Goal: Check status: Check status

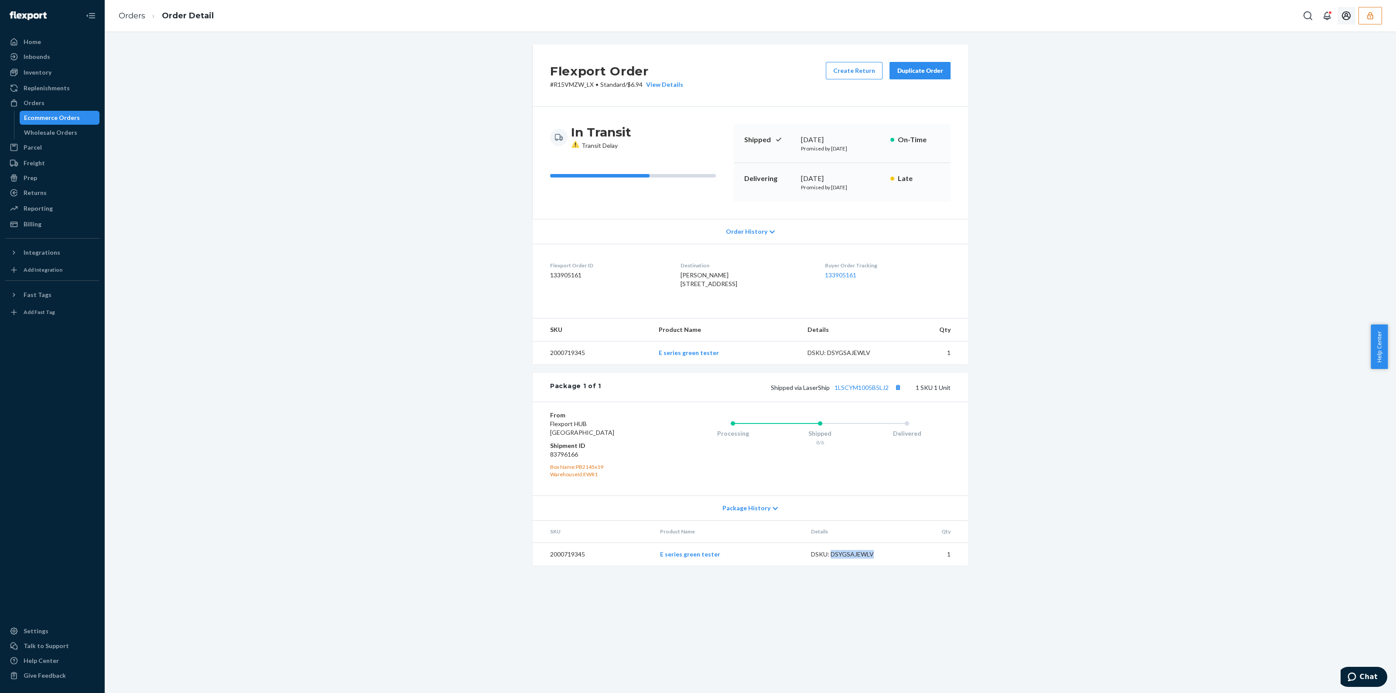
click at [1367, 20] on button "button" at bounding box center [1370, 15] width 24 height 17
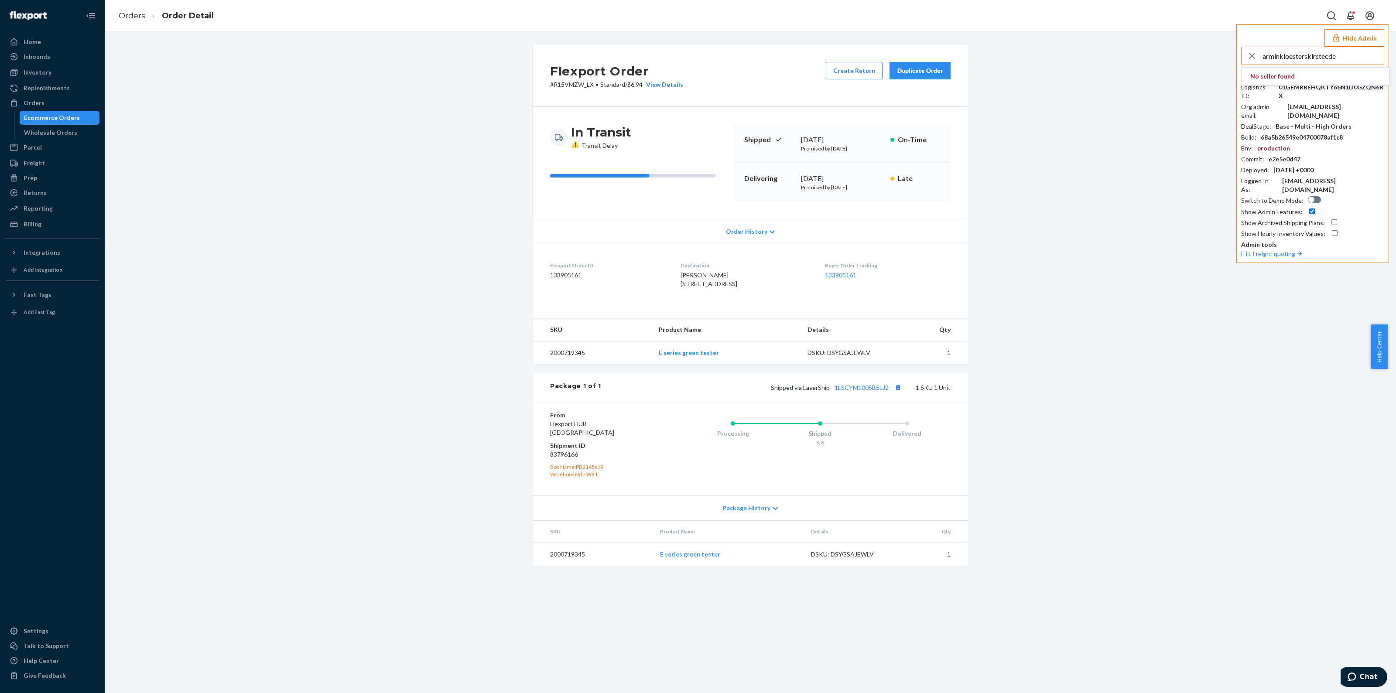
type input "arminkloestersklrstecde"
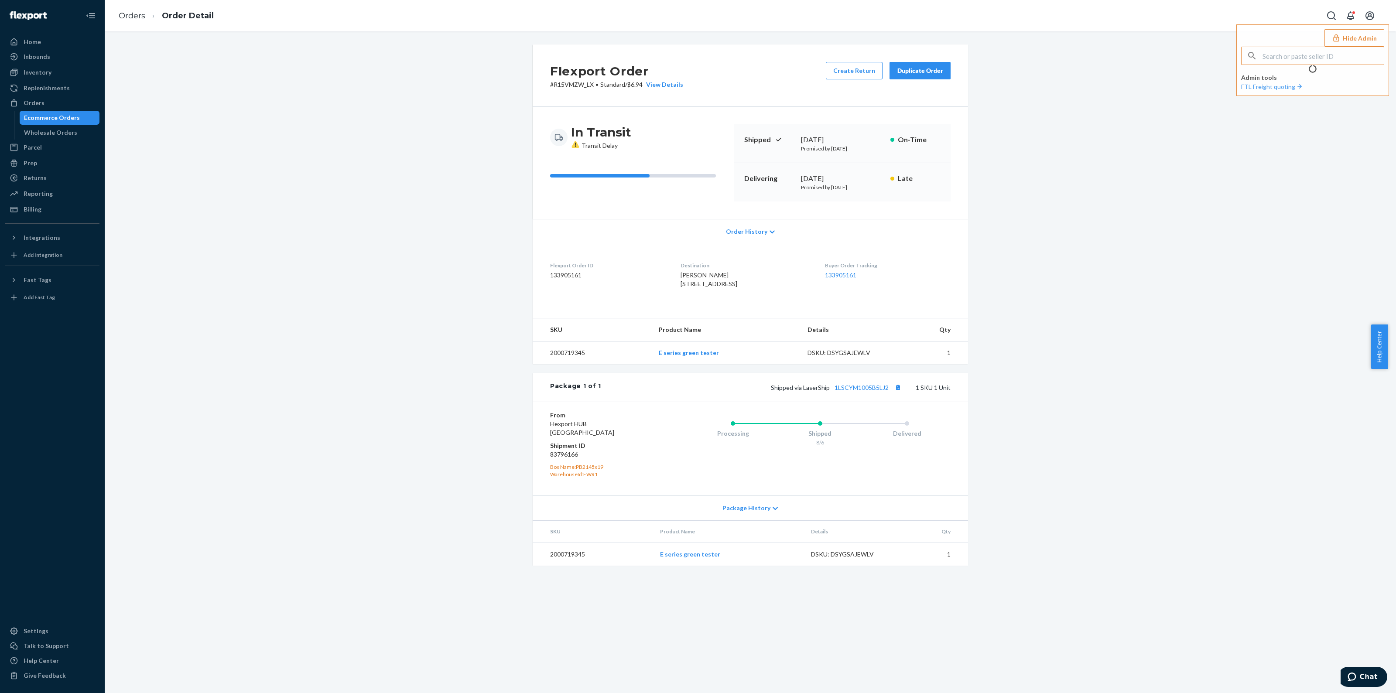
click at [277, 231] on div "Flexport Order # R15VMZW_LX • Standard / $6.94 View Details Create Return Dupli…" at bounding box center [750, 310] width 1278 height 532
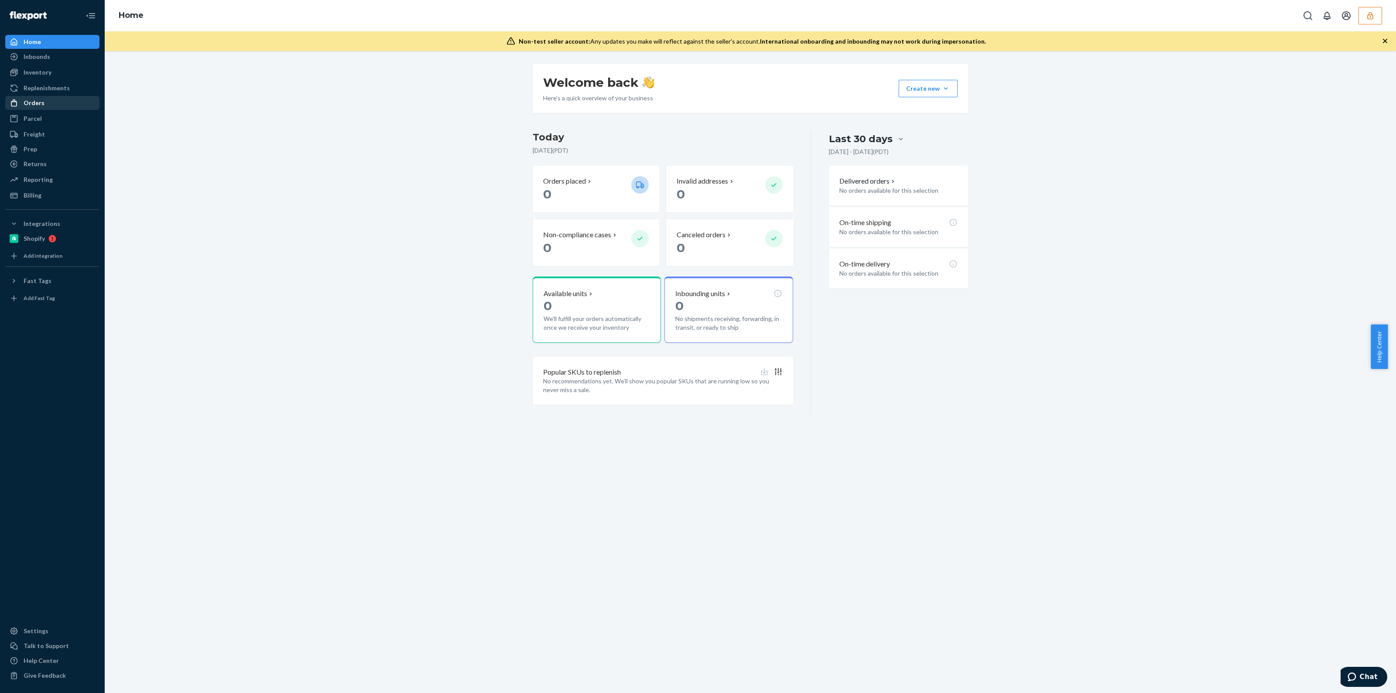
click at [55, 101] on div "Orders" at bounding box center [52, 103] width 92 height 12
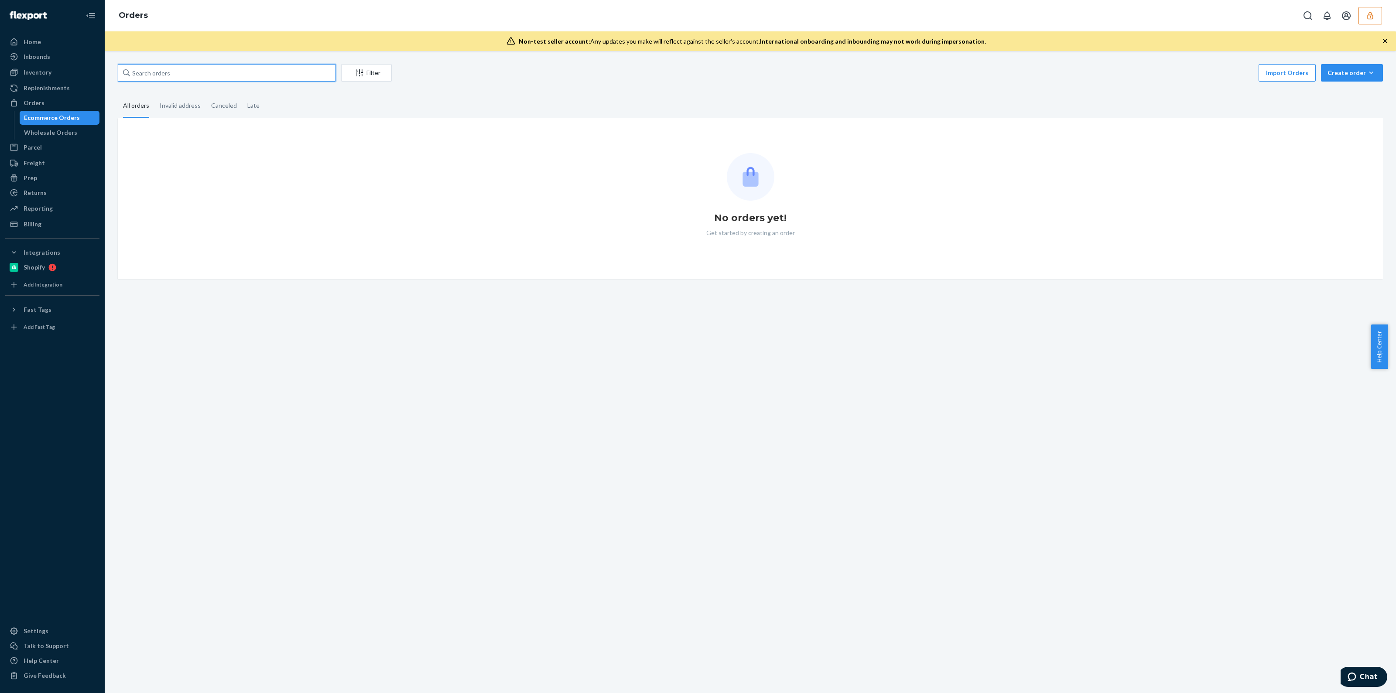
click at [250, 72] on input "text" at bounding box center [227, 72] width 218 height 17
click at [63, 226] on div "Billing" at bounding box center [52, 224] width 92 height 12
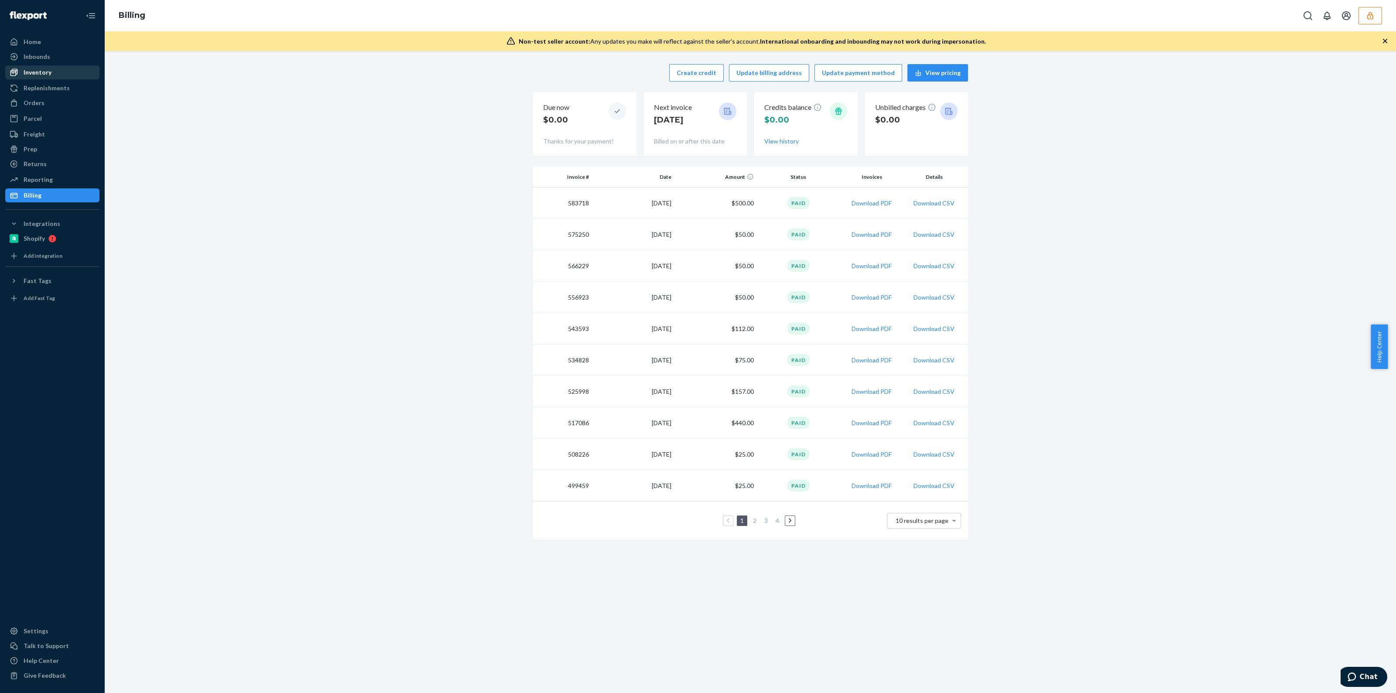
click at [28, 75] on div "Inventory" at bounding box center [38, 72] width 28 height 9
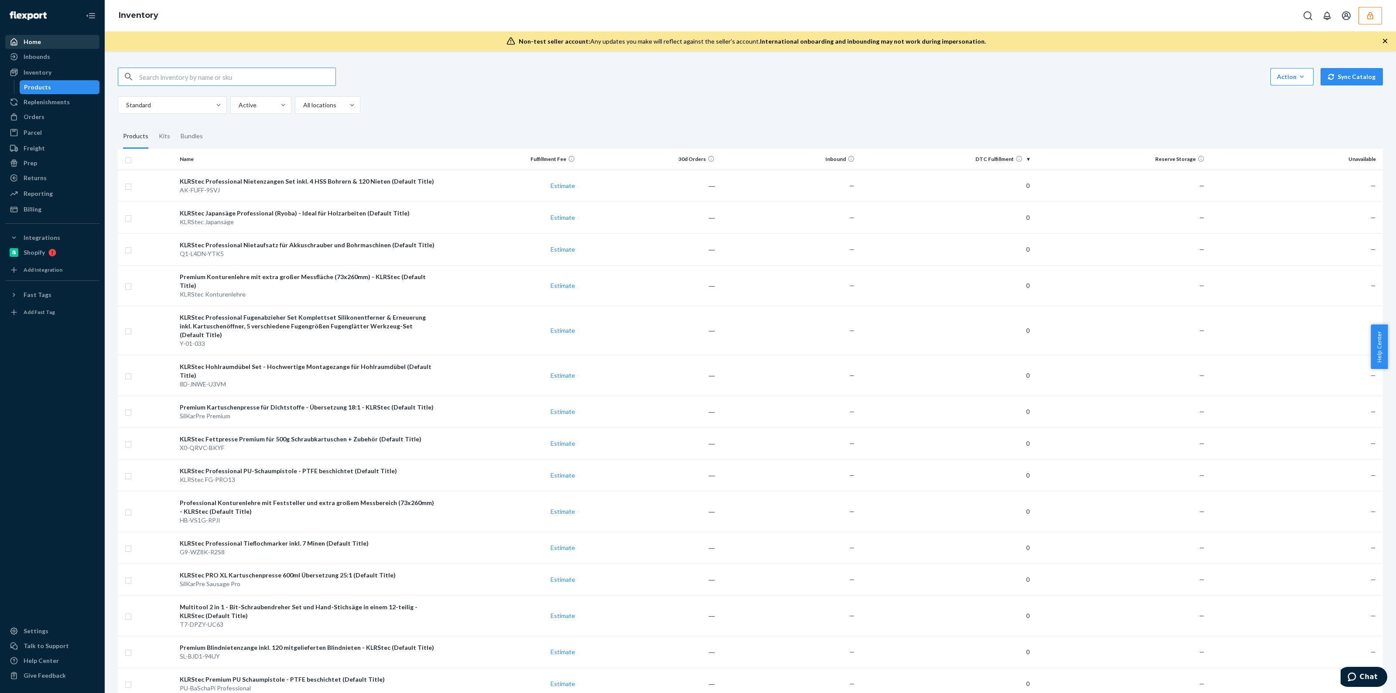
click at [31, 38] on div "Home" at bounding box center [32, 42] width 17 height 9
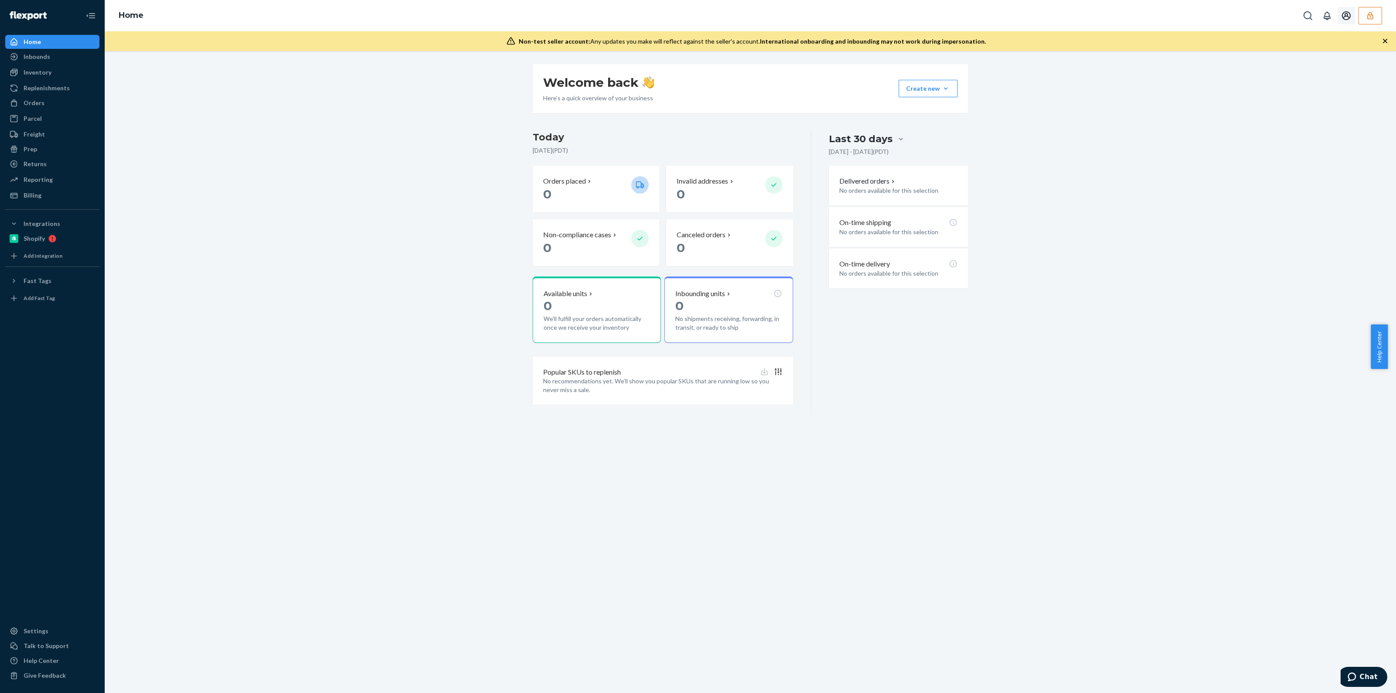
click at [1375, 14] on button "button" at bounding box center [1370, 15] width 24 height 17
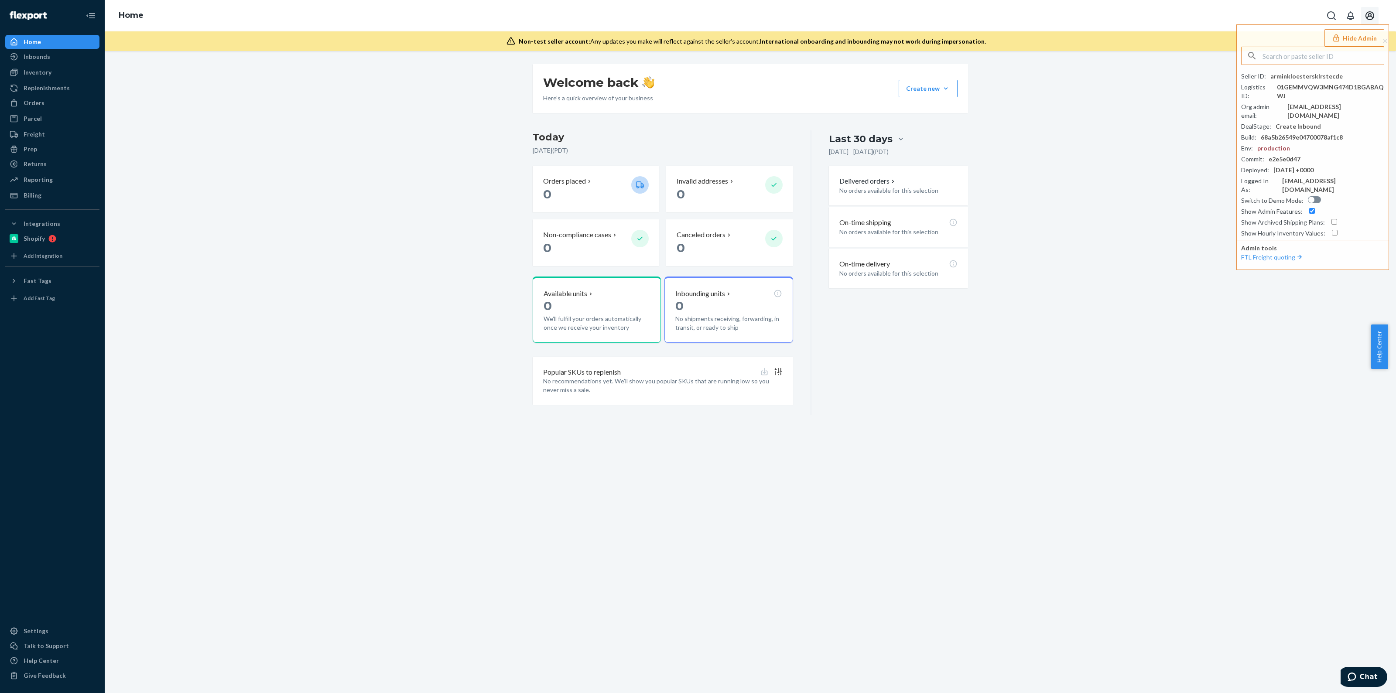
click at [1375, 13] on icon "Open account menu" at bounding box center [1369, 15] width 10 height 10
click at [1365, 23] on button "Open account menu" at bounding box center [1369, 15] width 17 height 17
click at [1365, 36] on button "Hide Admin" at bounding box center [1354, 37] width 60 height 17
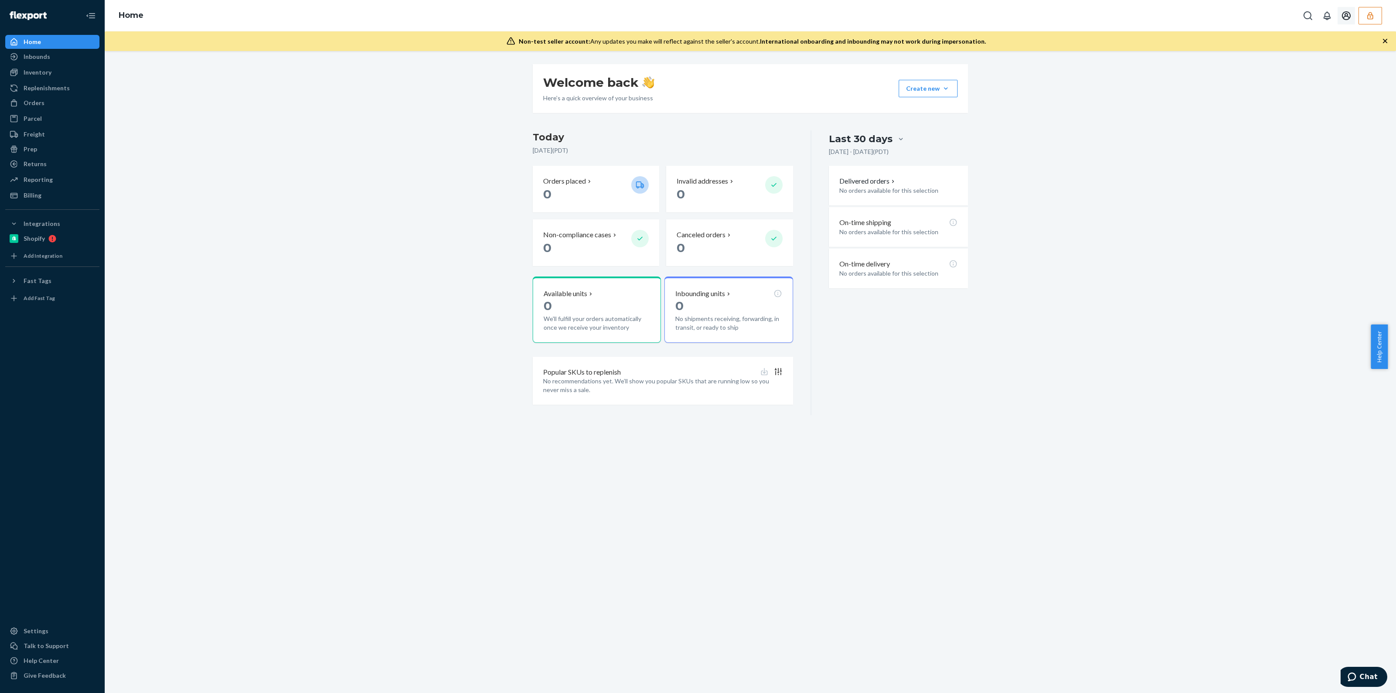
click at [1375, 9] on button "button" at bounding box center [1370, 15] width 24 height 17
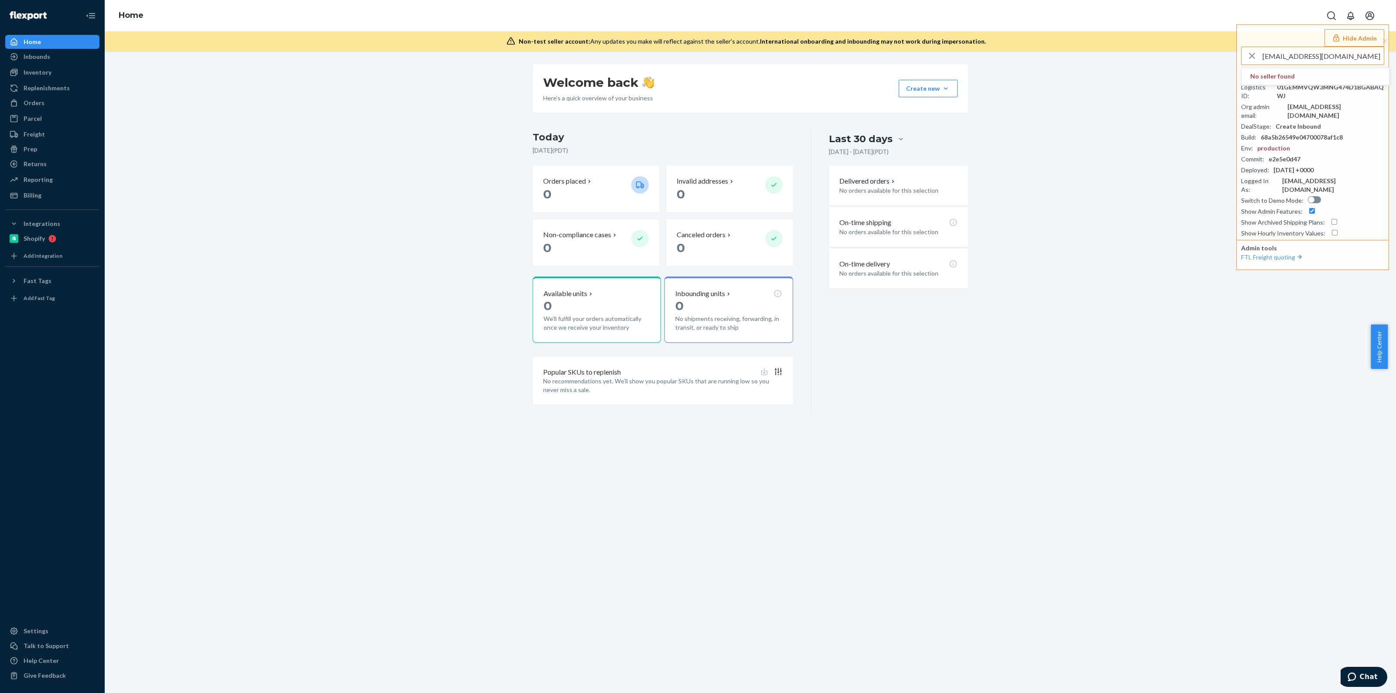
type input "rceglobalsolutions@gmail.com"
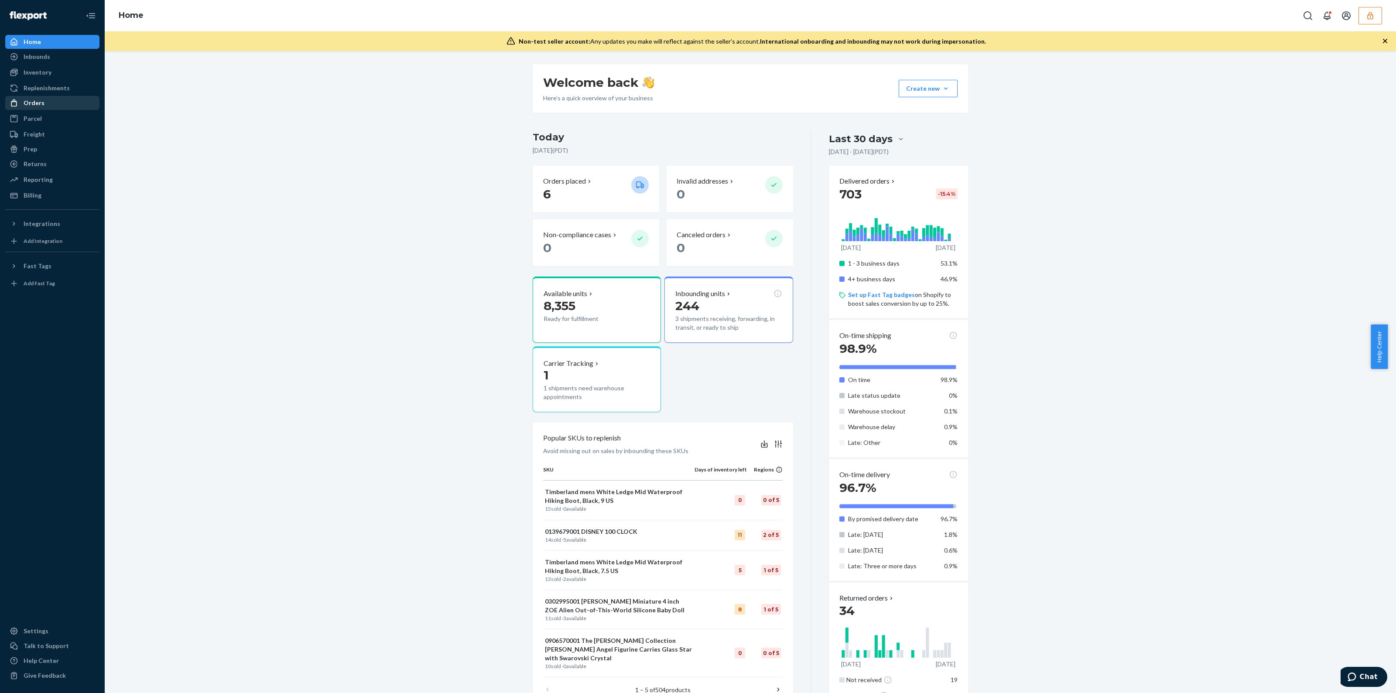
click at [41, 101] on div "Orders" at bounding box center [34, 103] width 21 height 9
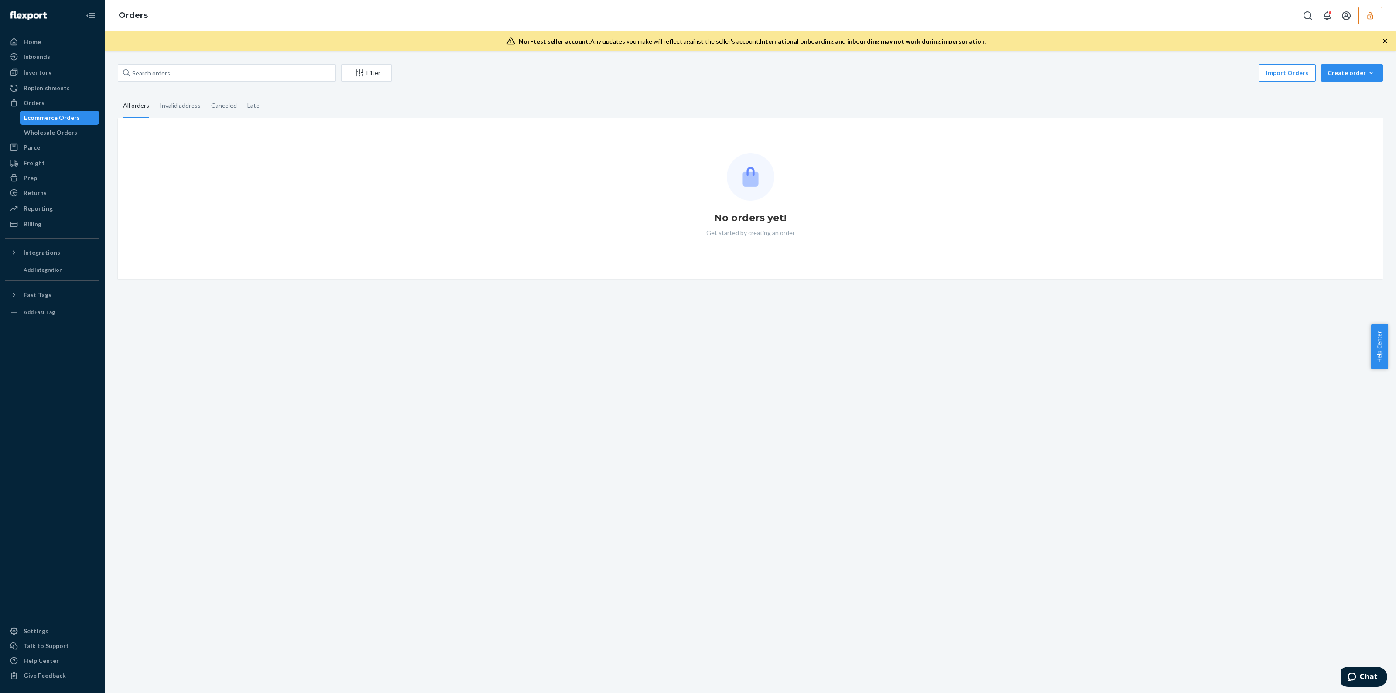
drag, startPoint x: 398, startPoint y: 742, endPoint x: 417, endPoint y: 771, distance: 33.8
click at [417, 693] on html "Home Inbounds Shipping Plans Problems Inventory Products Replenishments Orders …" at bounding box center [698, 346] width 1396 height 693
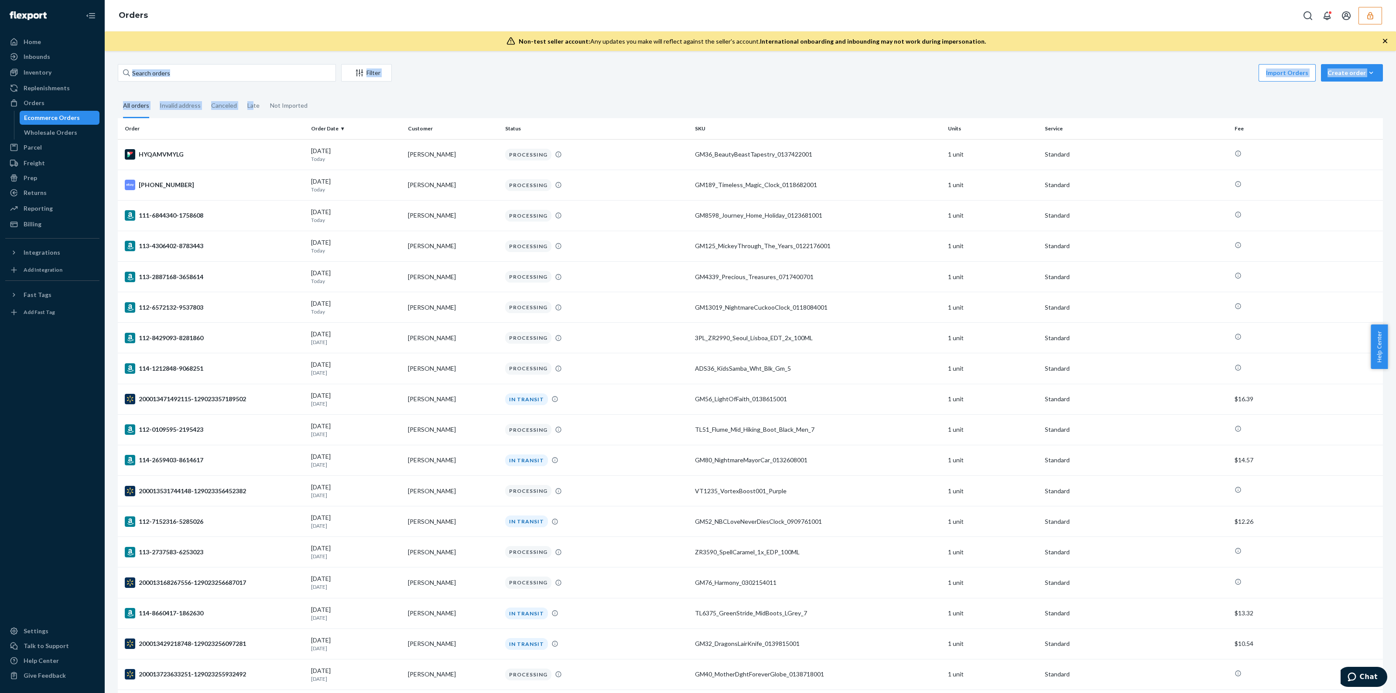
click at [252, 89] on div "Filter Import Orders Create order Ecommerce order Removal order All orders Inva…" at bounding box center [750, 508] width 1278 height 889
click at [251, 71] on input "text" at bounding box center [227, 72] width 218 height 17
paste input "134636444"
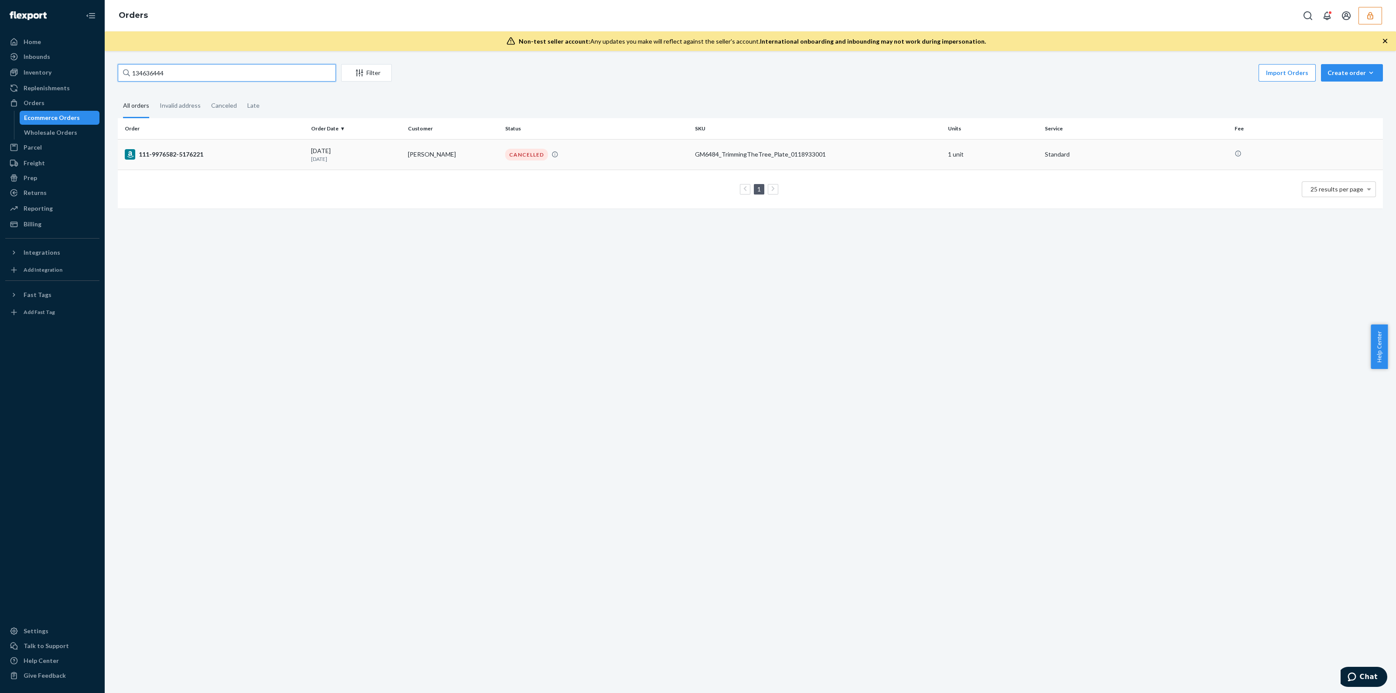
type input "134636444"
click at [647, 162] on td "CANCELLED" at bounding box center [597, 154] width 190 height 31
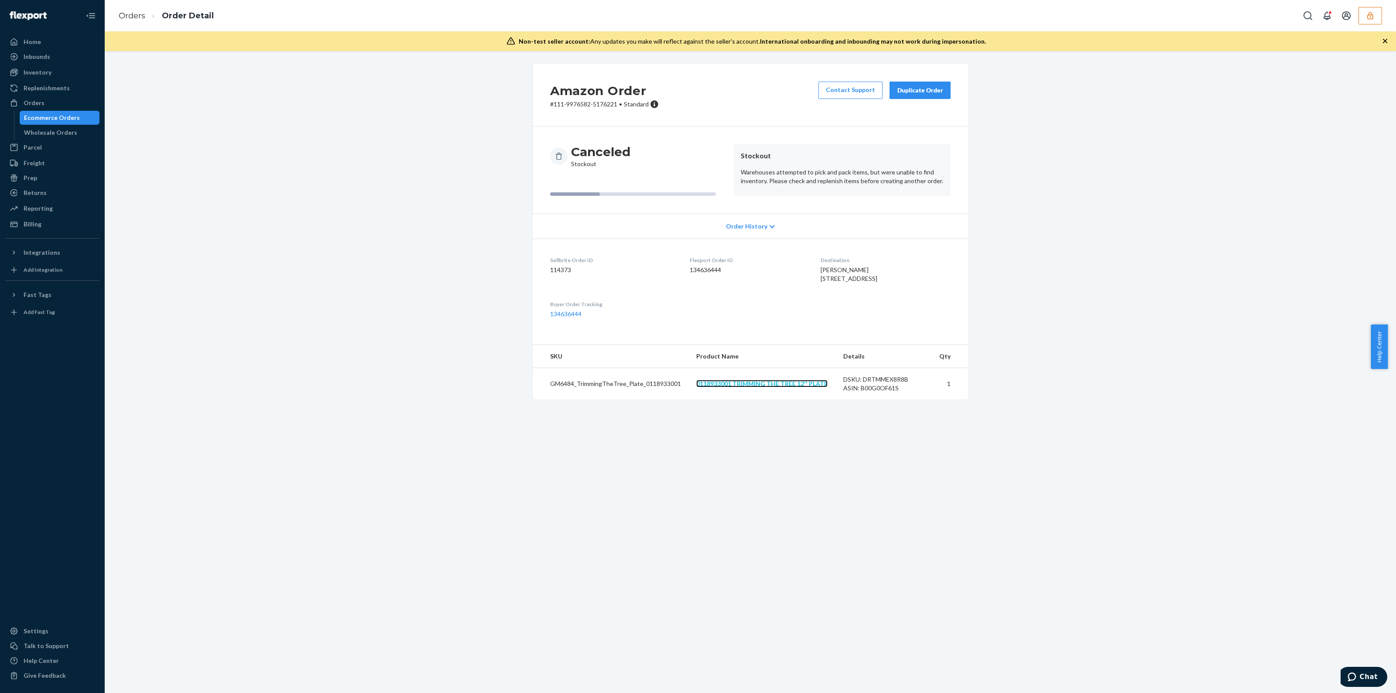
click at [709, 387] on link "0118933001 TRIMMING THE TREE 12'' PLATE" at bounding box center [761, 383] width 131 height 7
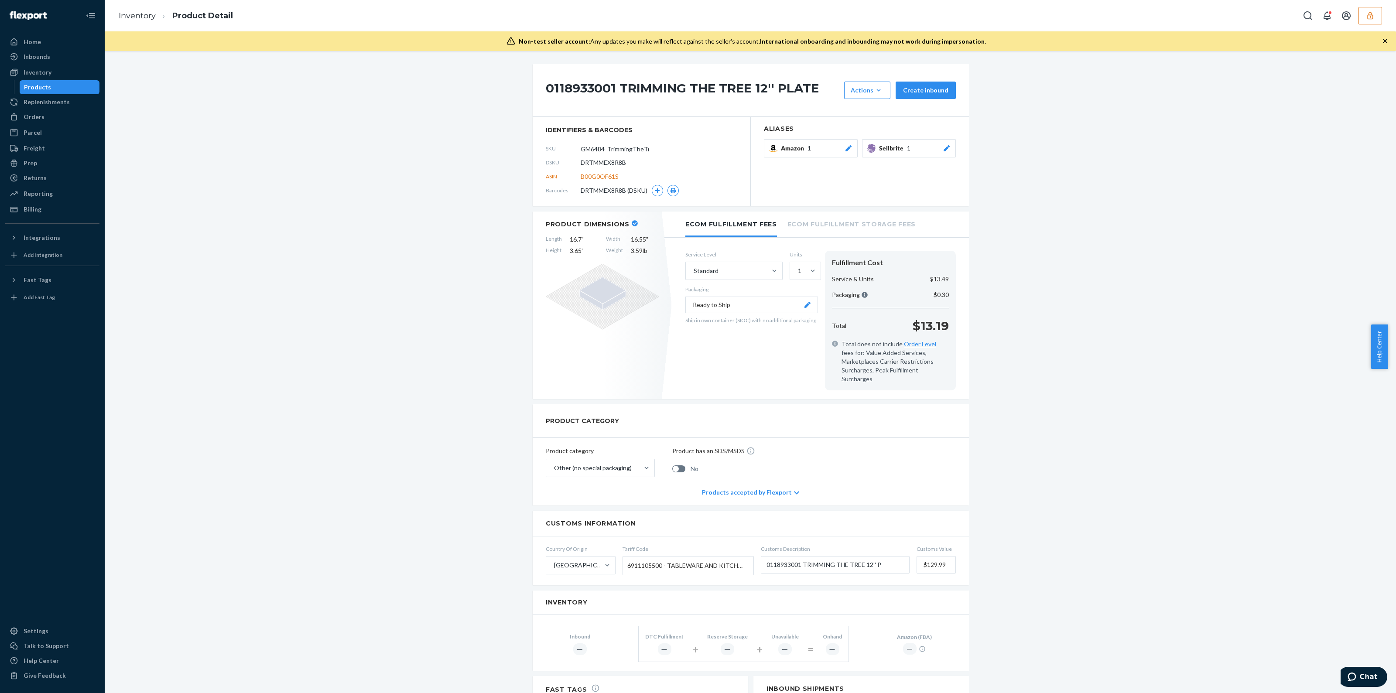
click at [1385, 41] on icon "button" at bounding box center [1385, 41] width 4 height 4
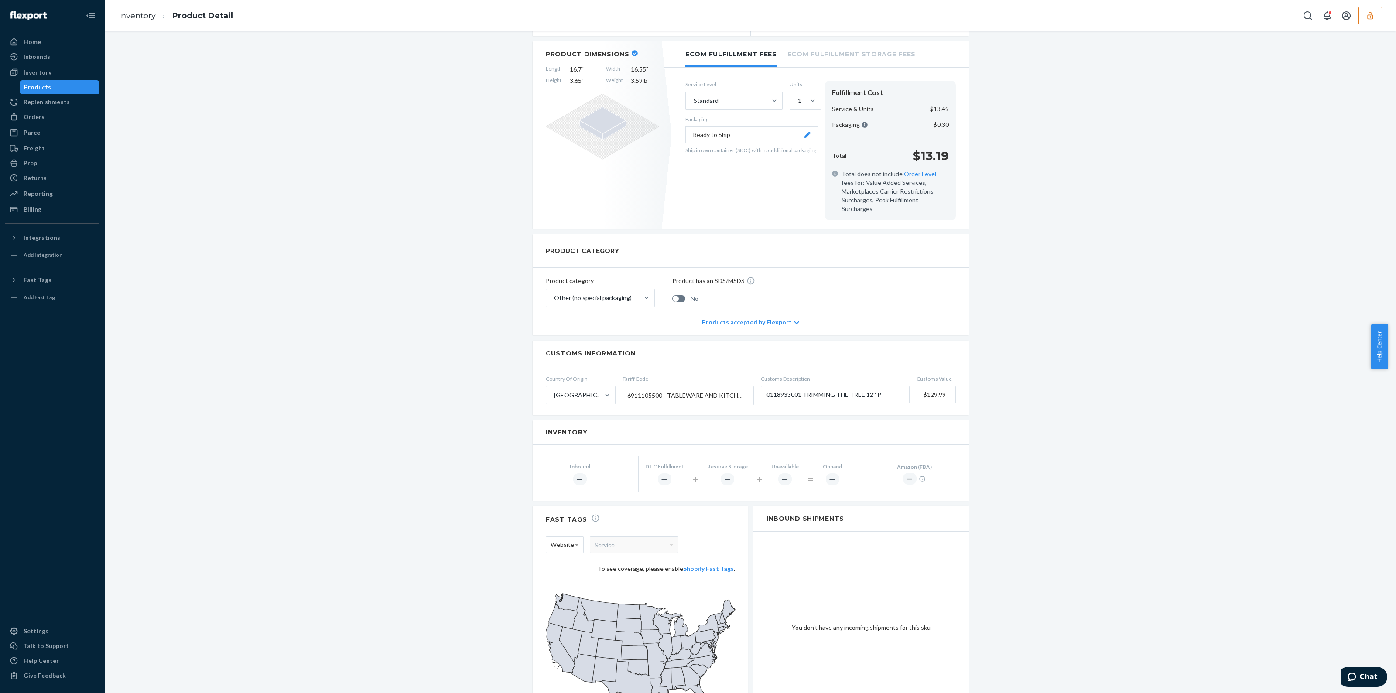
scroll to position [197, 0]
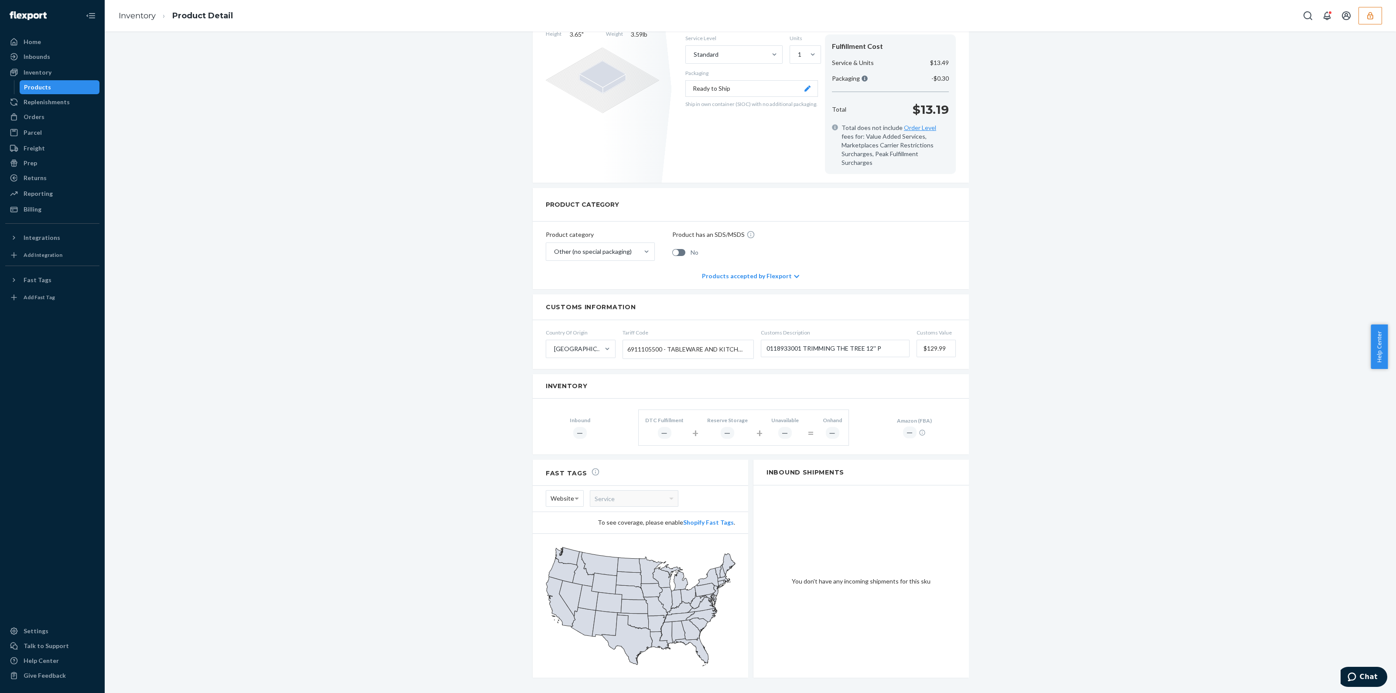
click at [1370, 20] on button "button" at bounding box center [1370, 15] width 24 height 17
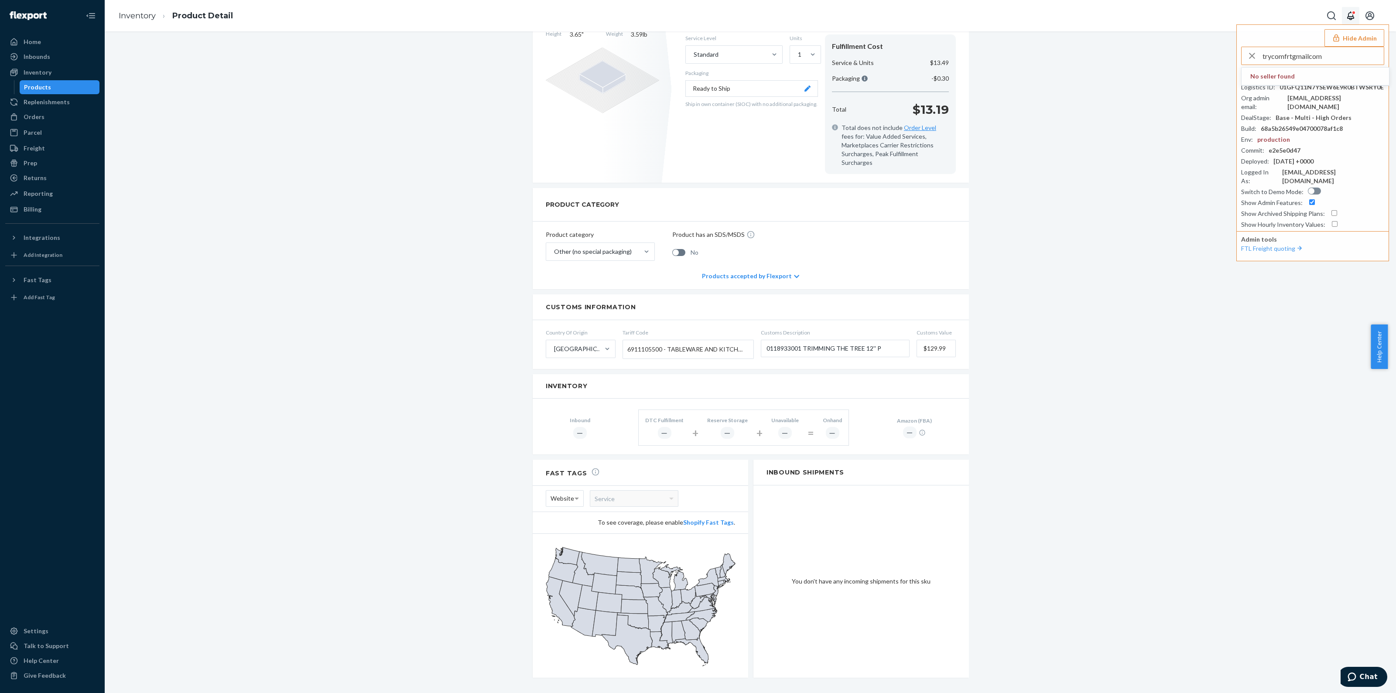
type input "trycomfrtgmailcom"
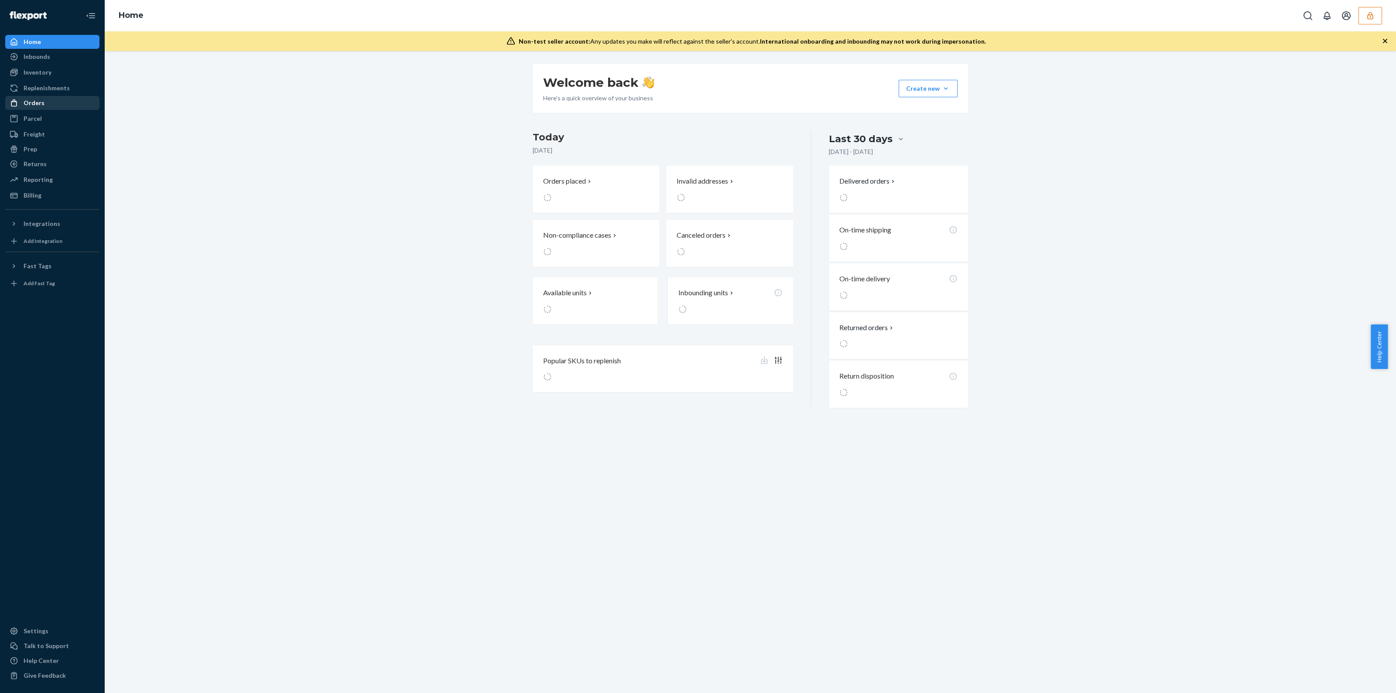
click at [58, 104] on div "Orders" at bounding box center [52, 103] width 92 height 12
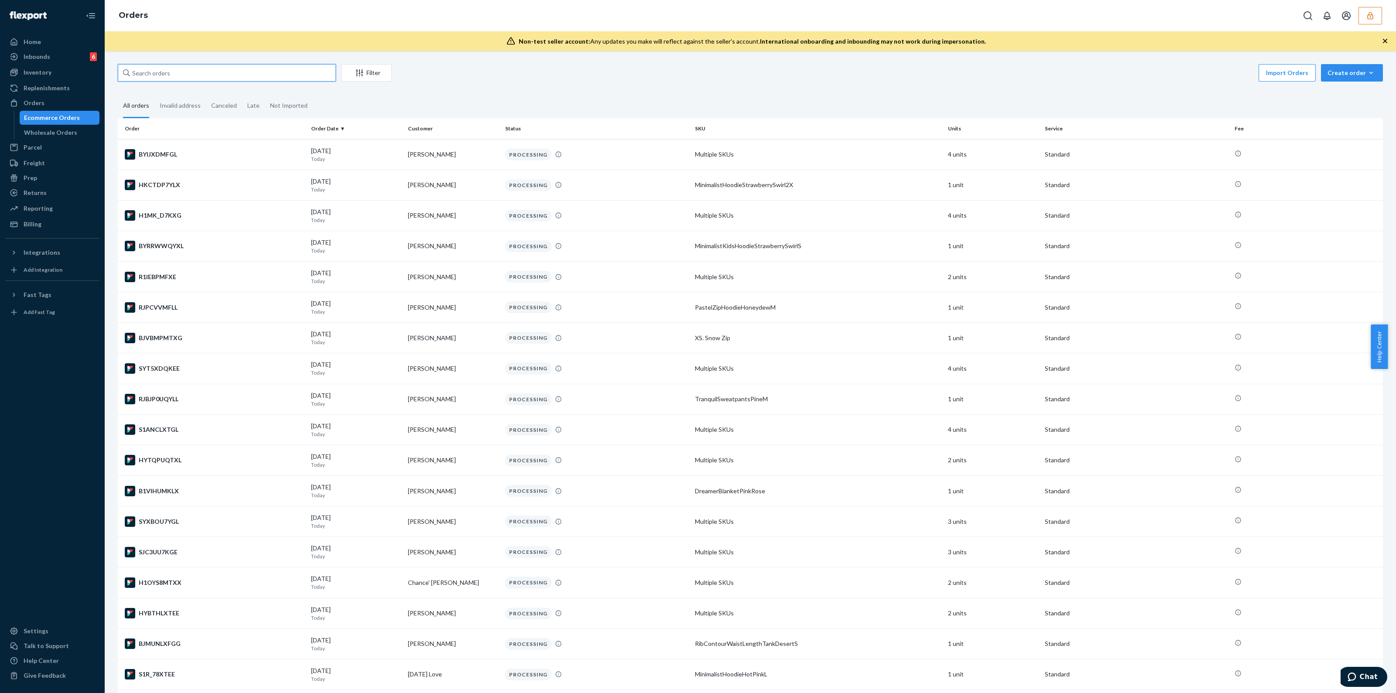
click at [148, 77] on input "text" at bounding box center [227, 72] width 218 height 17
paste input "BYPNIRJUEL"
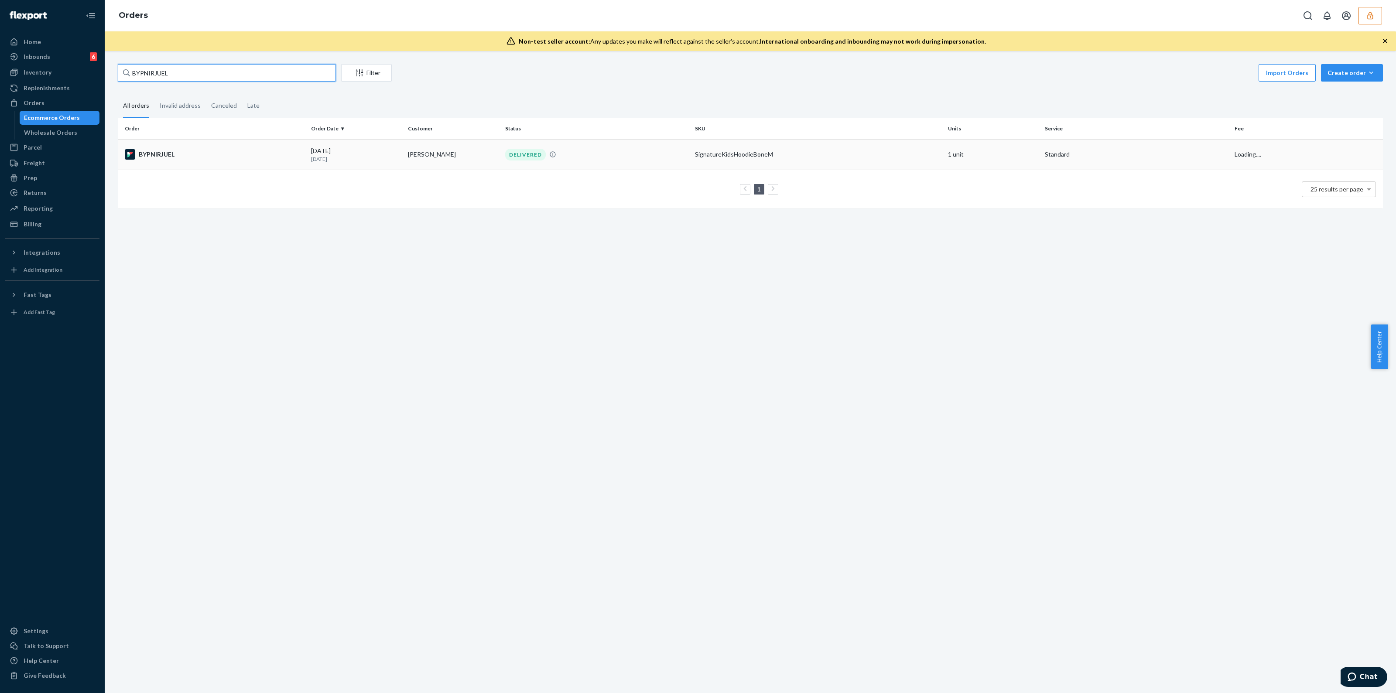
type input "BYPNIRJUEL"
click at [766, 150] on div "SignatureKidsHoodieBoneM" at bounding box center [818, 154] width 246 height 9
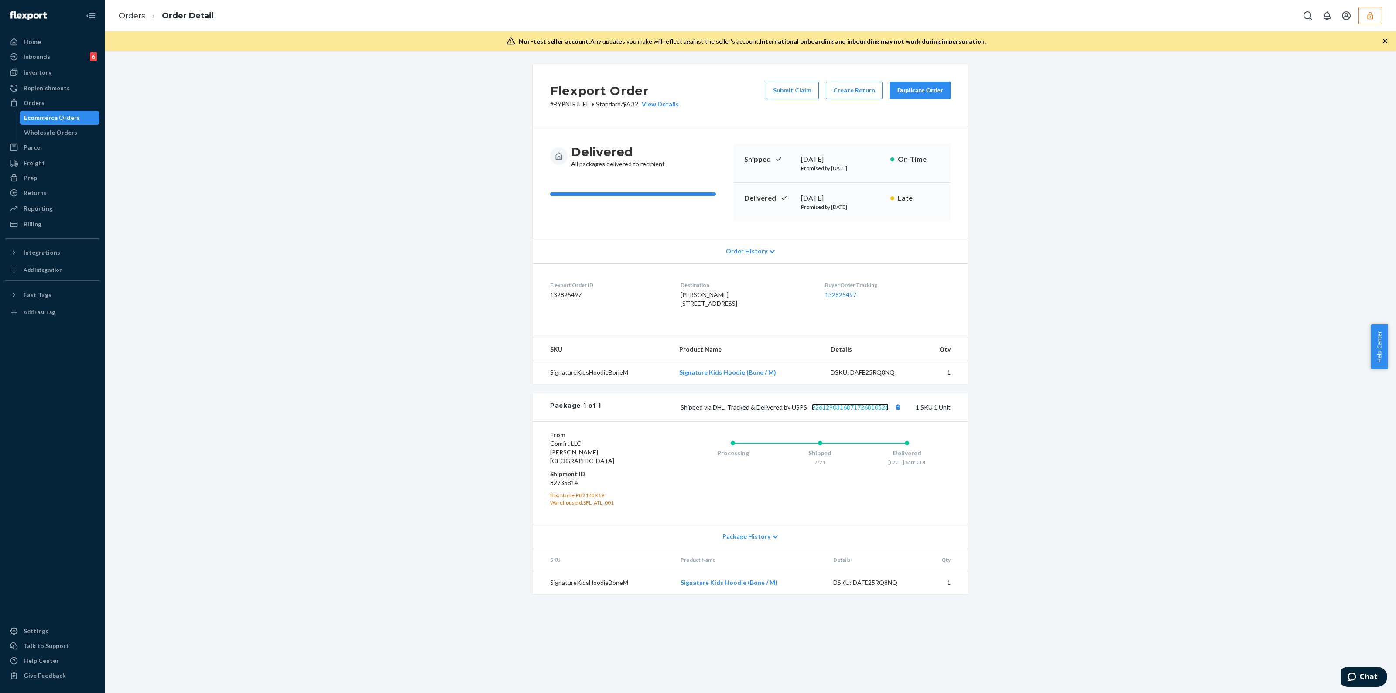
click at [858, 411] on link "9261290316871726810526" at bounding box center [850, 407] width 77 height 7
click at [1366, 24] on button "button" at bounding box center [1370, 15] width 24 height 17
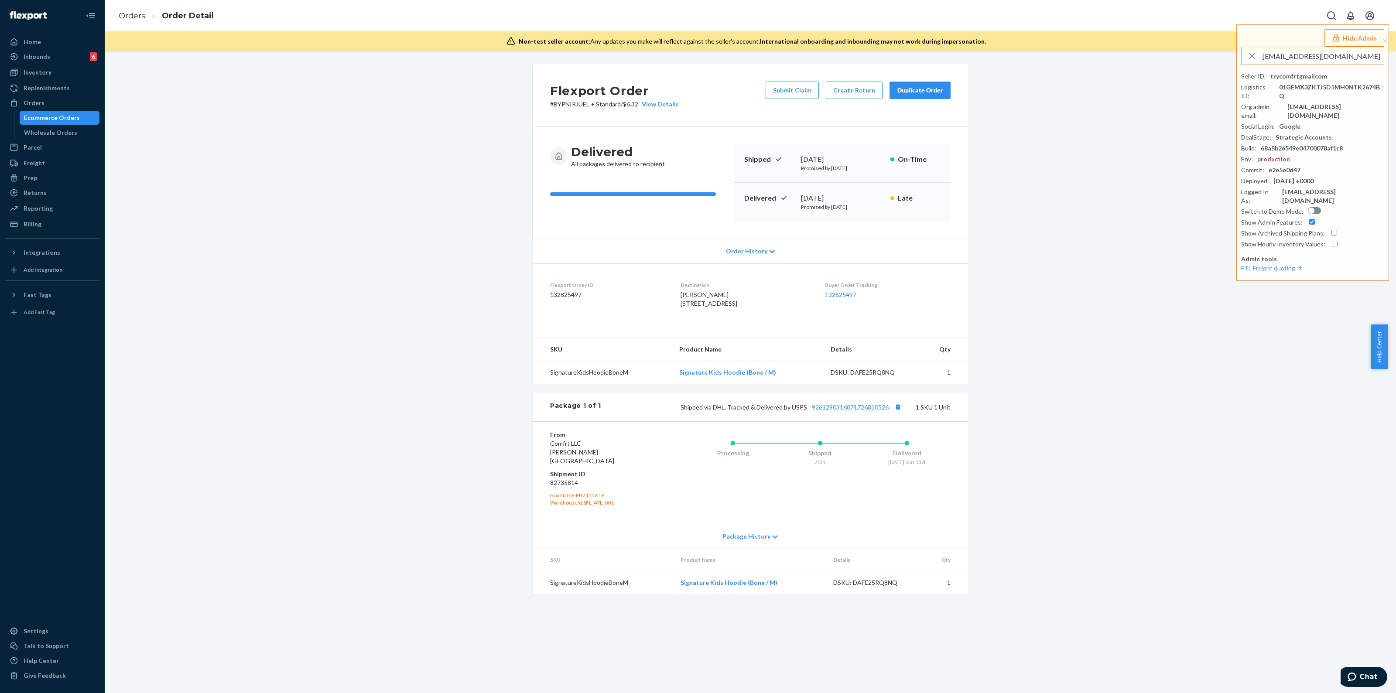
type input "[EMAIL_ADDRESS][DOMAIN_NAME]"
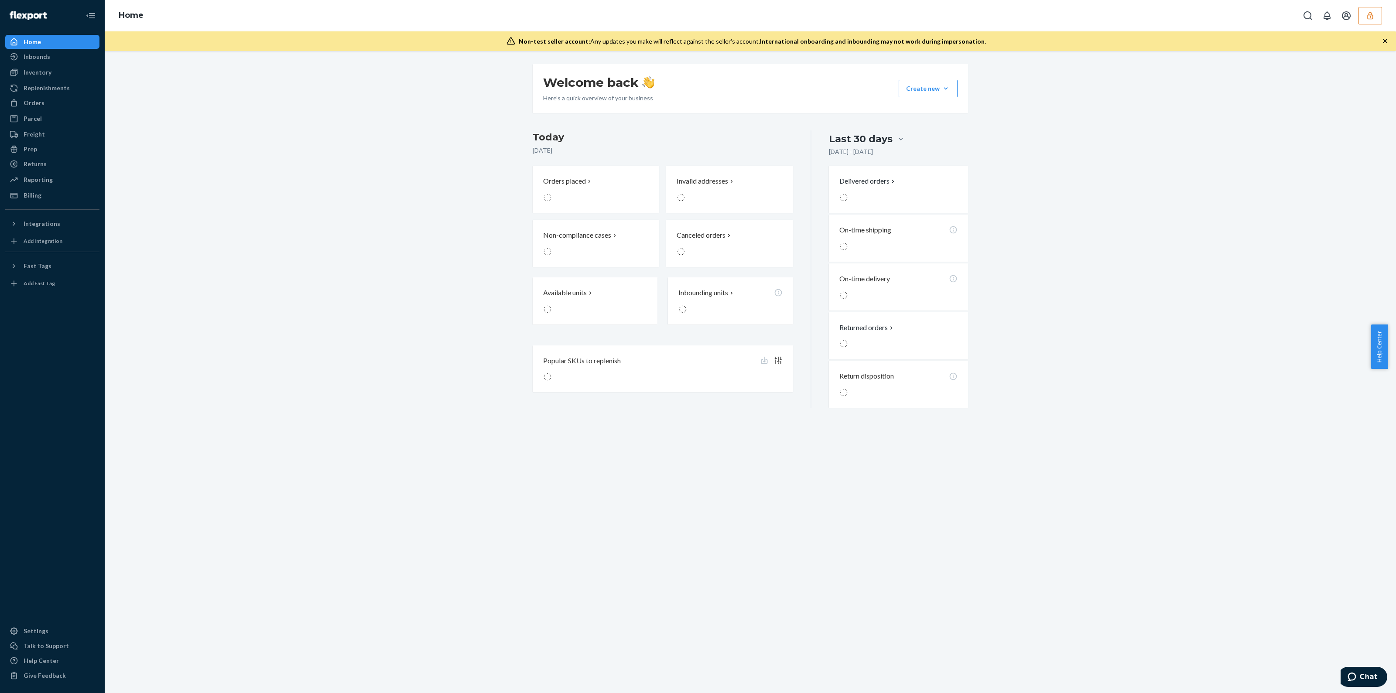
click at [1155, 348] on div "Welcome back Here’s a quick overview of your business Create new Create new inb…" at bounding box center [750, 236] width 1278 height 344
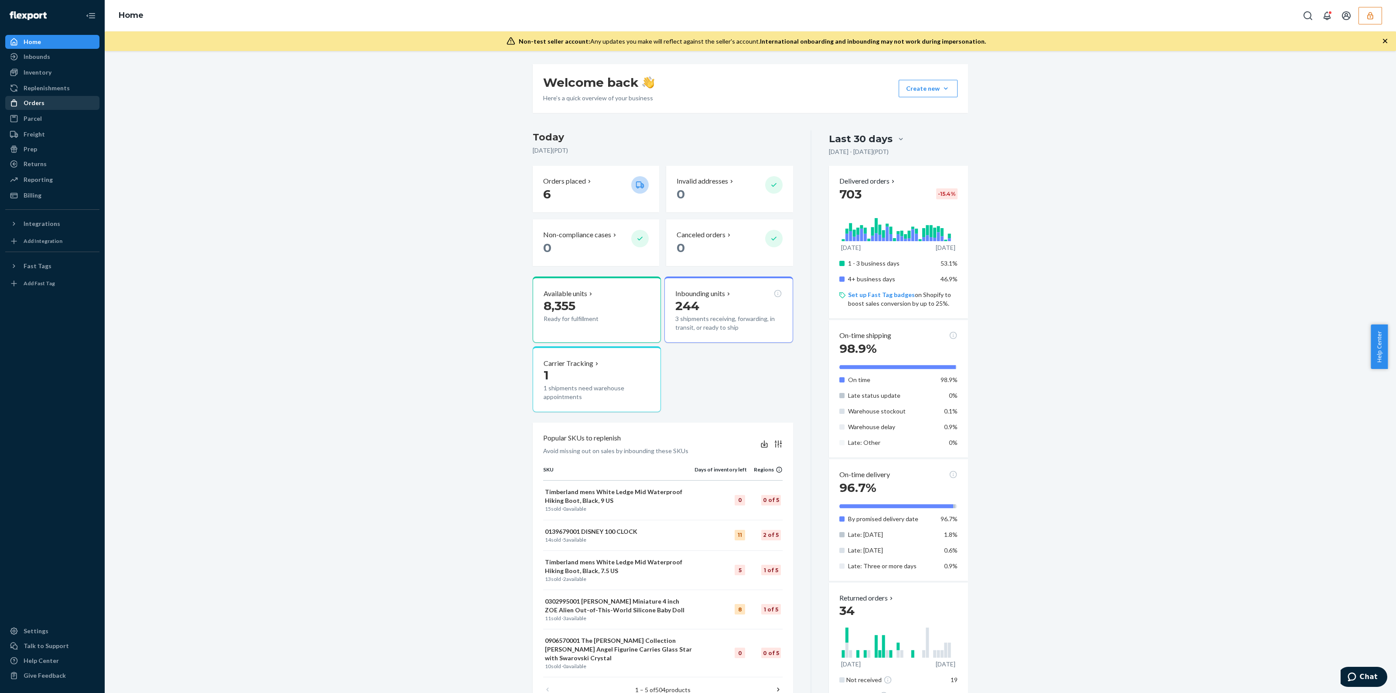
click at [62, 97] on div "Orders" at bounding box center [52, 103] width 92 height 12
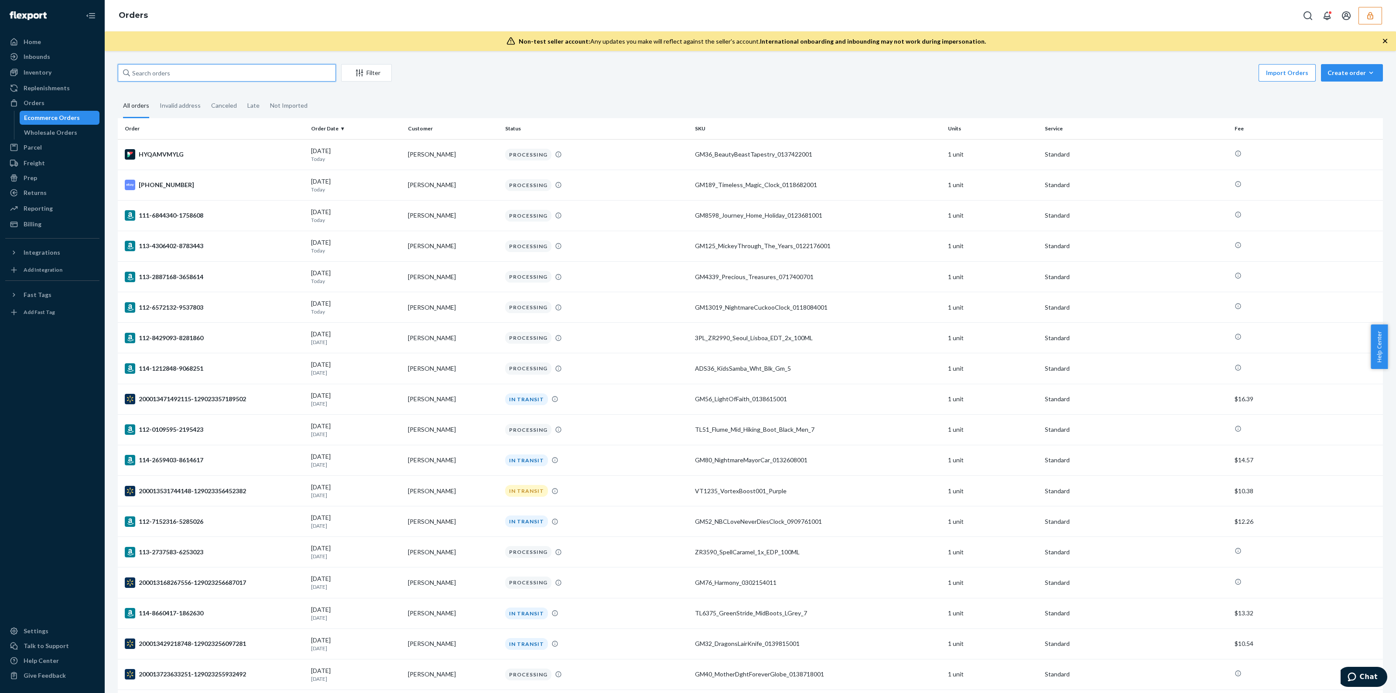
click at [203, 75] on input "text" at bounding box center [227, 72] width 218 height 17
paste input "134636444"
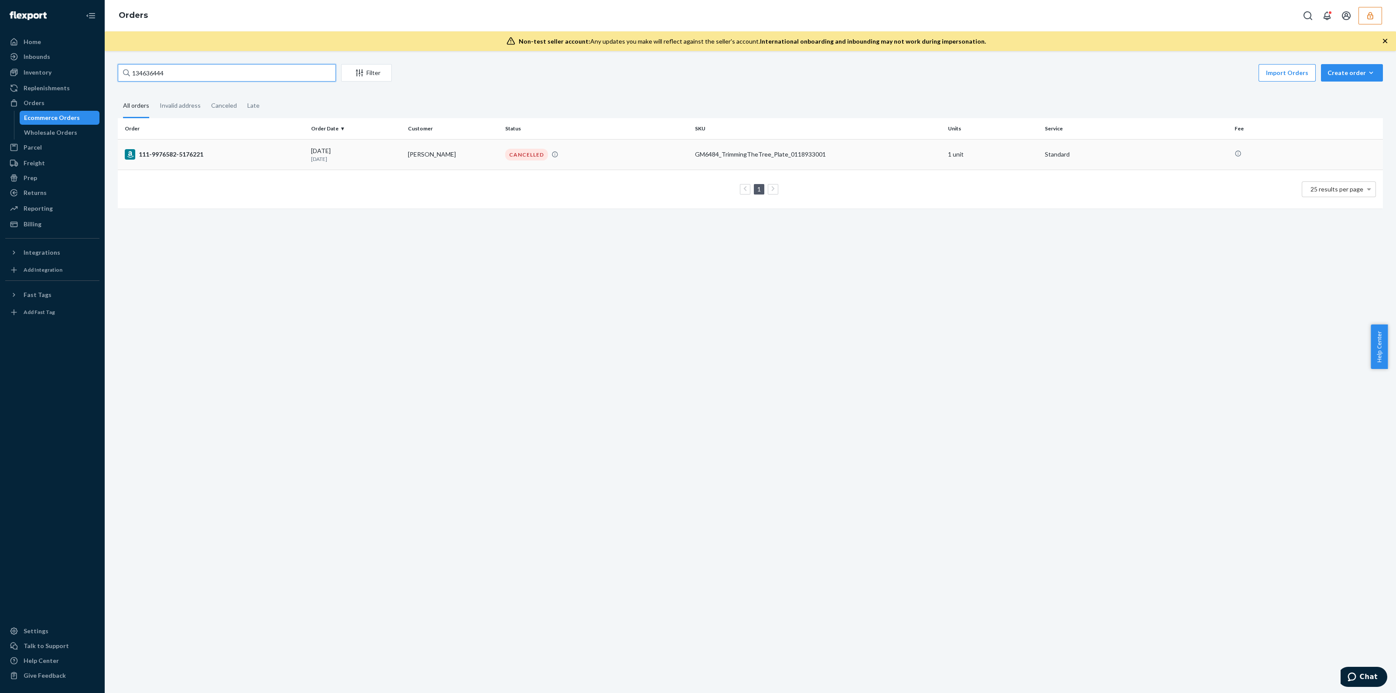
type input "134636444"
click at [686, 140] on table "Order Order Date Customer Status SKU Units Service Fee 111-9976582-5176221 08/1…" at bounding box center [750, 163] width 1265 height 90
click at [683, 146] on td "CANCELLED" at bounding box center [597, 154] width 190 height 31
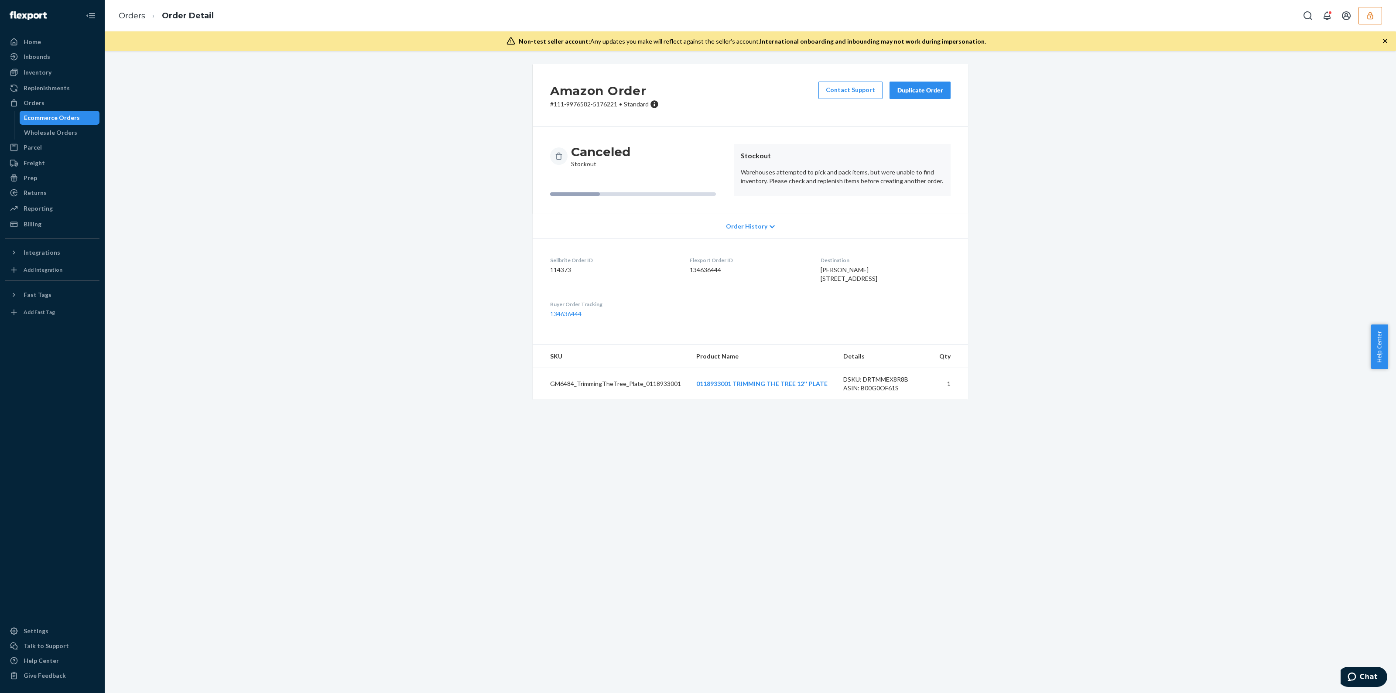
click at [920, 93] on div "Duplicate Order" at bounding box center [920, 90] width 46 height 9
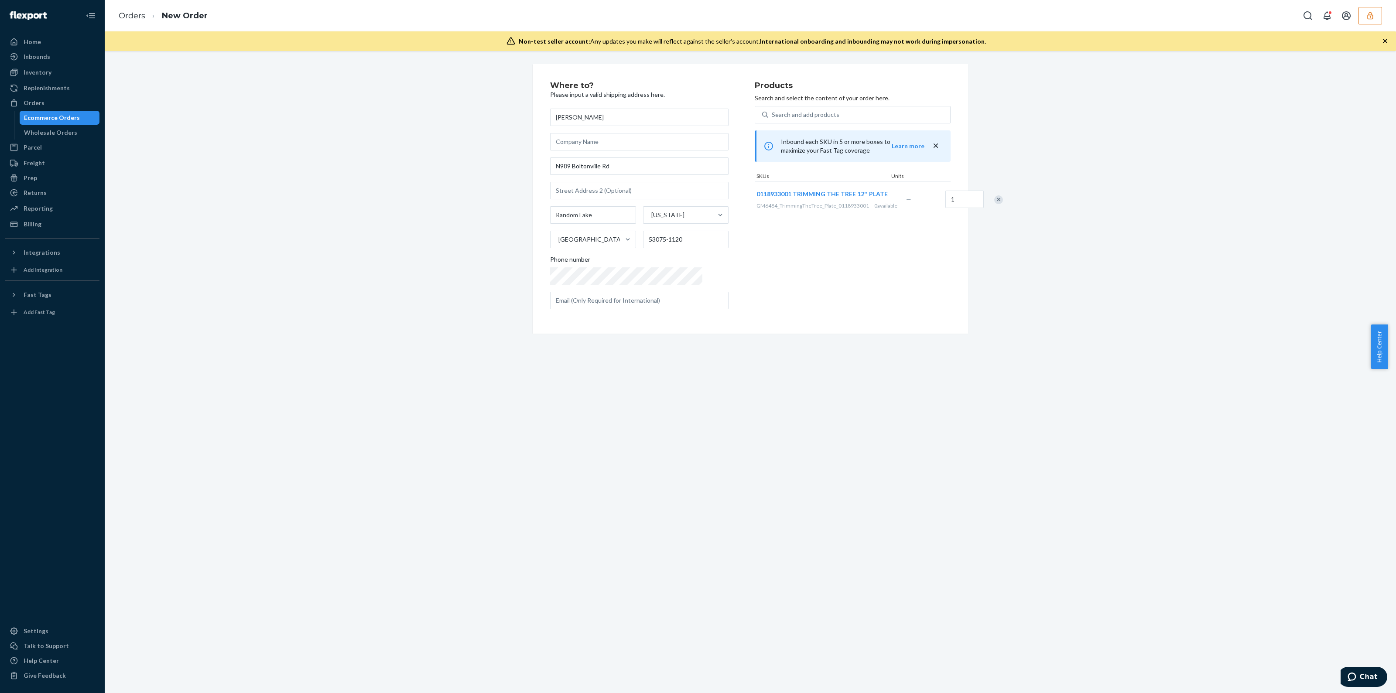
click at [780, 292] on div "Products Search and select the content of your order here. Search and add produ…" at bounding box center [853, 199] width 196 height 235
click at [919, 424] on div "Where to? Please input a valid shipping address here. Tammy Jacak N989 Boltonvi…" at bounding box center [750, 372] width 1291 height 642
click at [918, 427] on div "Where to? Please input a valid shipping address here. Tammy Jacak N989 Boltonvi…" at bounding box center [750, 372] width 1291 height 642
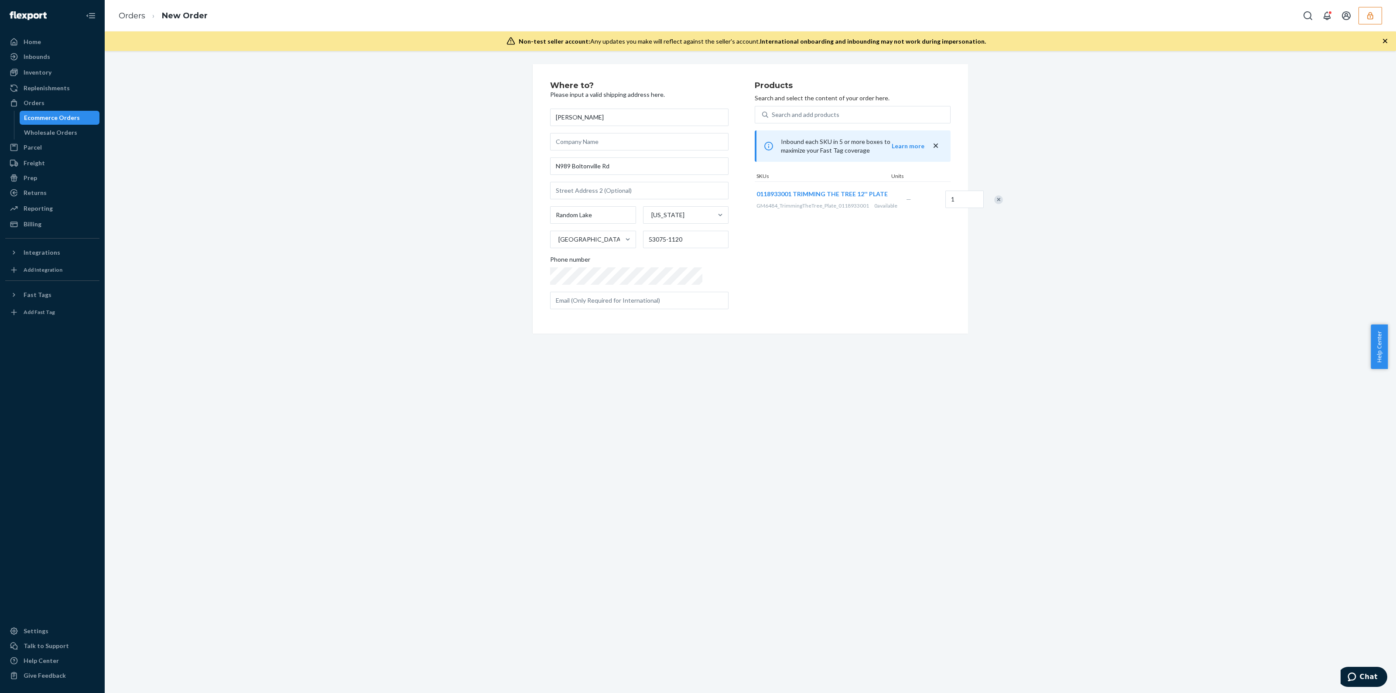
click at [907, 361] on div "Where to? Please input a valid shipping address here. Tammy Jacak N989 Boltonvi…" at bounding box center [750, 372] width 1291 height 642
click at [935, 145] on icon "close" at bounding box center [935, 145] width 9 height 9
click at [630, 299] on input "text" at bounding box center [639, 300] width 178 height 17
click at [1383, 42] on icon "button" at bounding box center [1385, 41] width 9 height 9
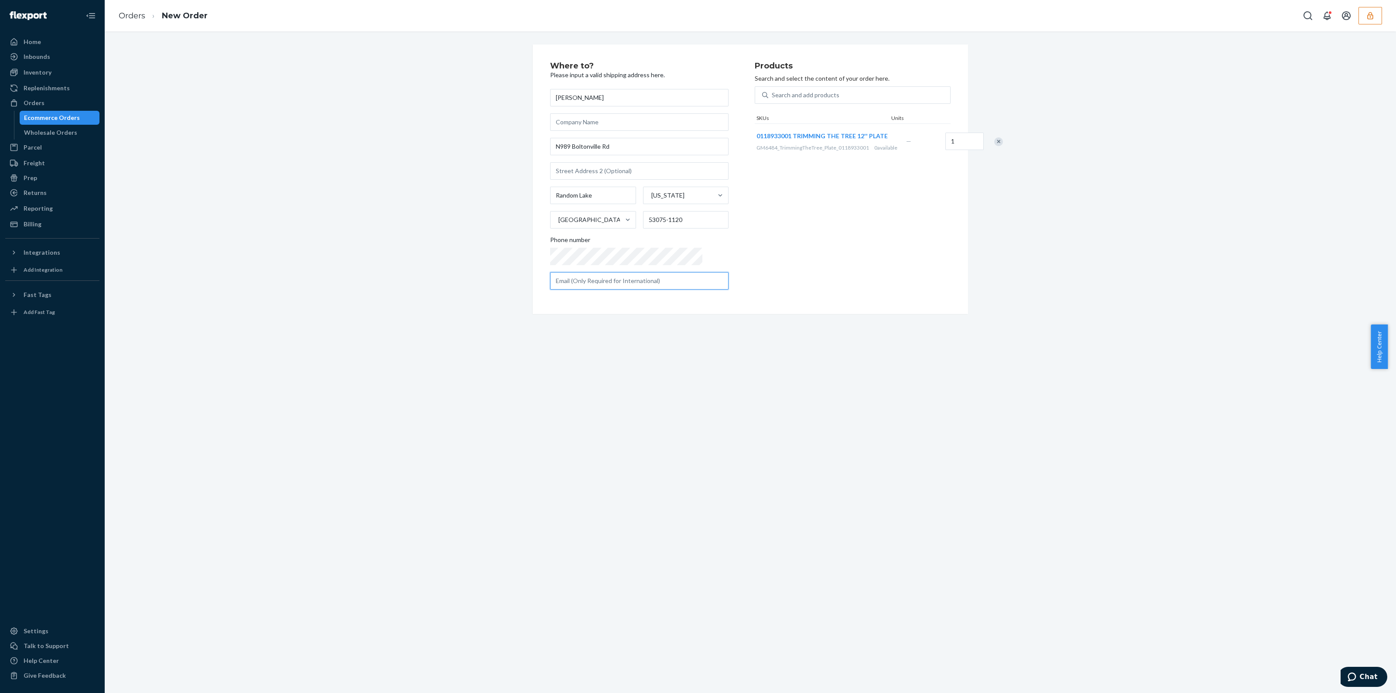
click at [586, 280] on input "text" at bounding box center [639, 280] width 178 height 17
type input "hotdogman710@gmail.com"
click at [849, 321] on div "Where to? Please input a valid shipping address here. Tammy Jacak N989 Boltonvi…" at bounding box center [750, 362] width 1291 height 662
drag, startPoint x: 619, startPoint y: 282, endPoint x: 288, endPoint y: 299, distance: 331.1
click at [316, 308] on div "Where to? Please input a valid shipping address here. Tammy Jacak N989 Boltonvi…" at bounding box center [750, 179] width 1278 height 270
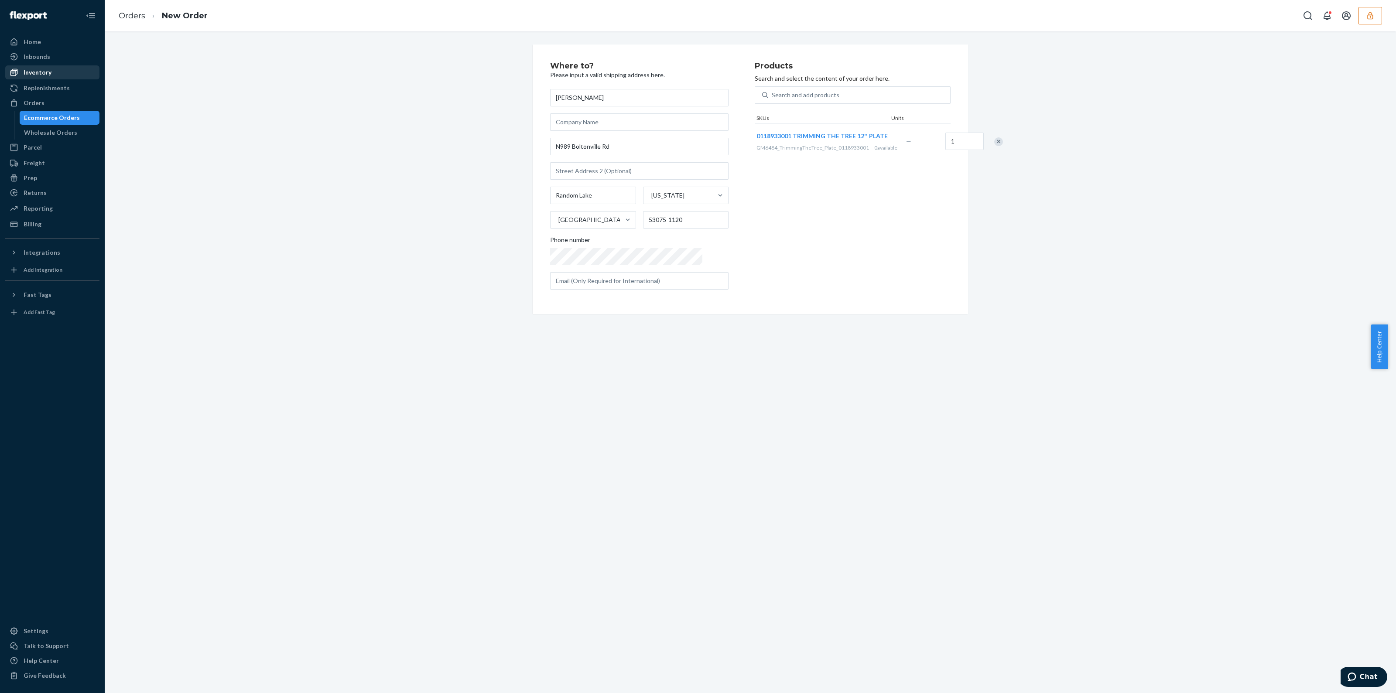
click at [50, 73] on div "Inventory" at bounding box center [52, 72] width 92 height 12
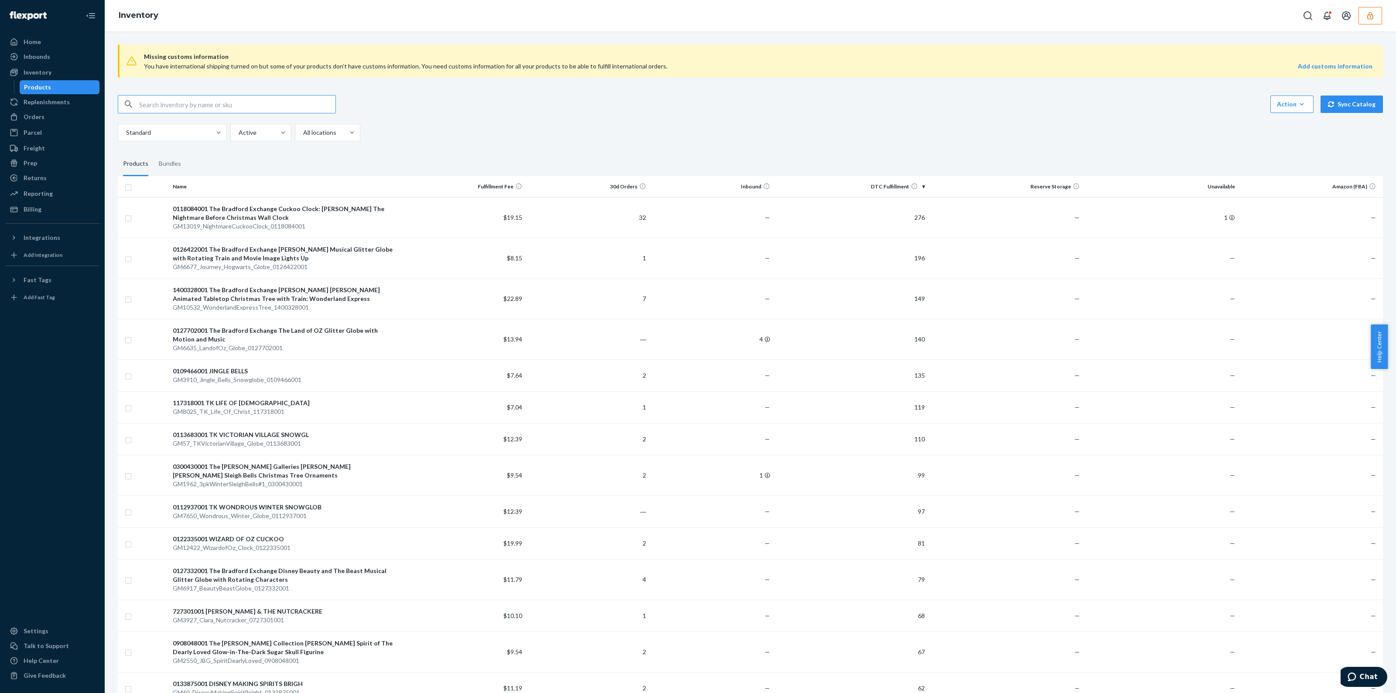
click at [243, 105] on input "text" at bounding box center [237, 104] width 196 height 17
paste input "134636444"
type input "134636444"
drag, startPoint x: 241, startPoint y: 103, endPoint x: 76, endPoint y: 105, distance: 164.9
click at [75, 109] on div "Home Inbounds Shipping Plans Problems Inventory Products Replenishments Orders …" at bounding box center [698, 346] width 1396 height 693
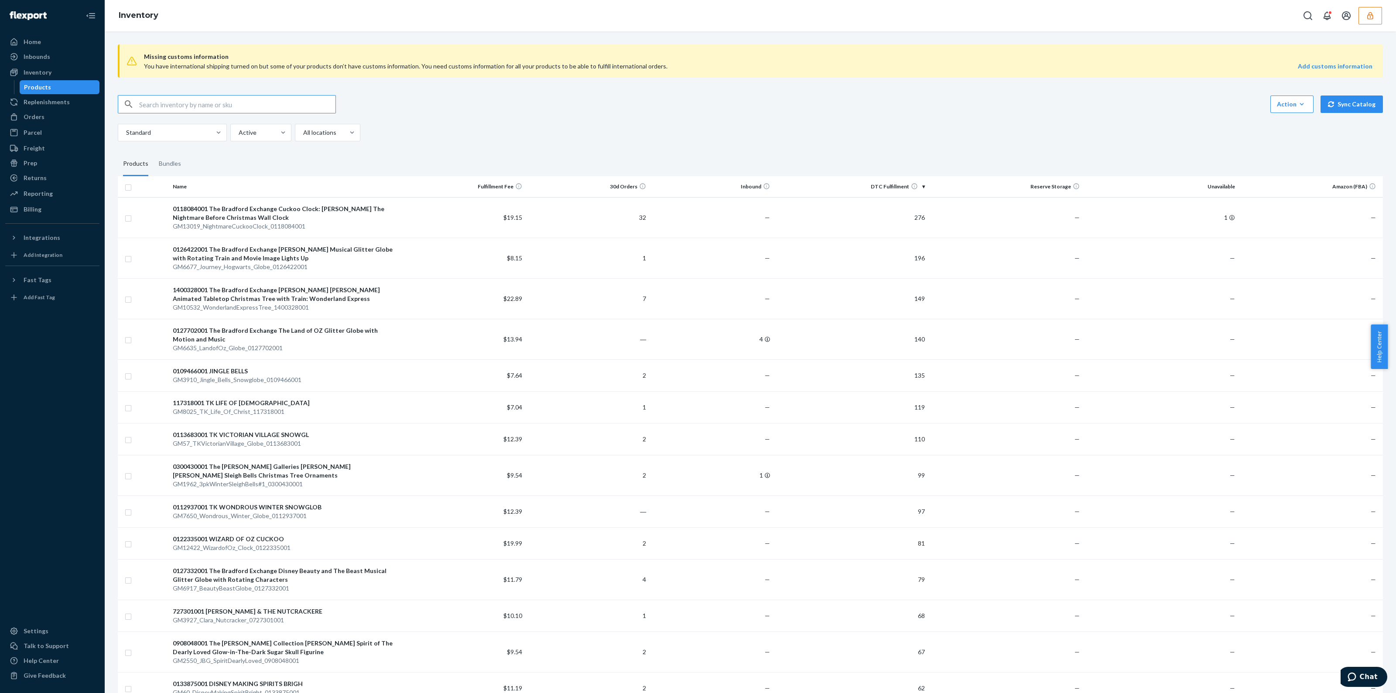
click at [273, 102] on input "text" at bounding box center [237, 104] width 196 height 17
paste input "DRTMMEX8R8B"
type input "DRTMMEX8R8B"
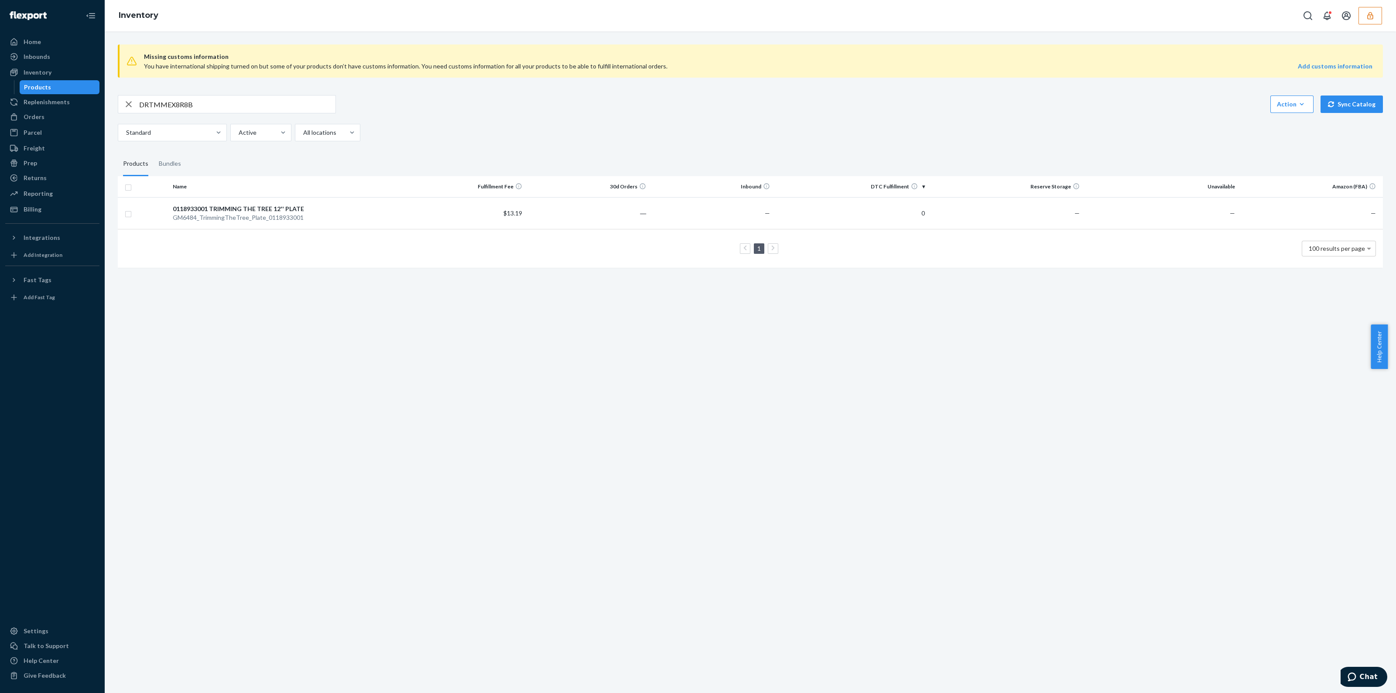
click at [1371, 18] on icon "button" at bounding box center [1370, 15] width 9 height 9
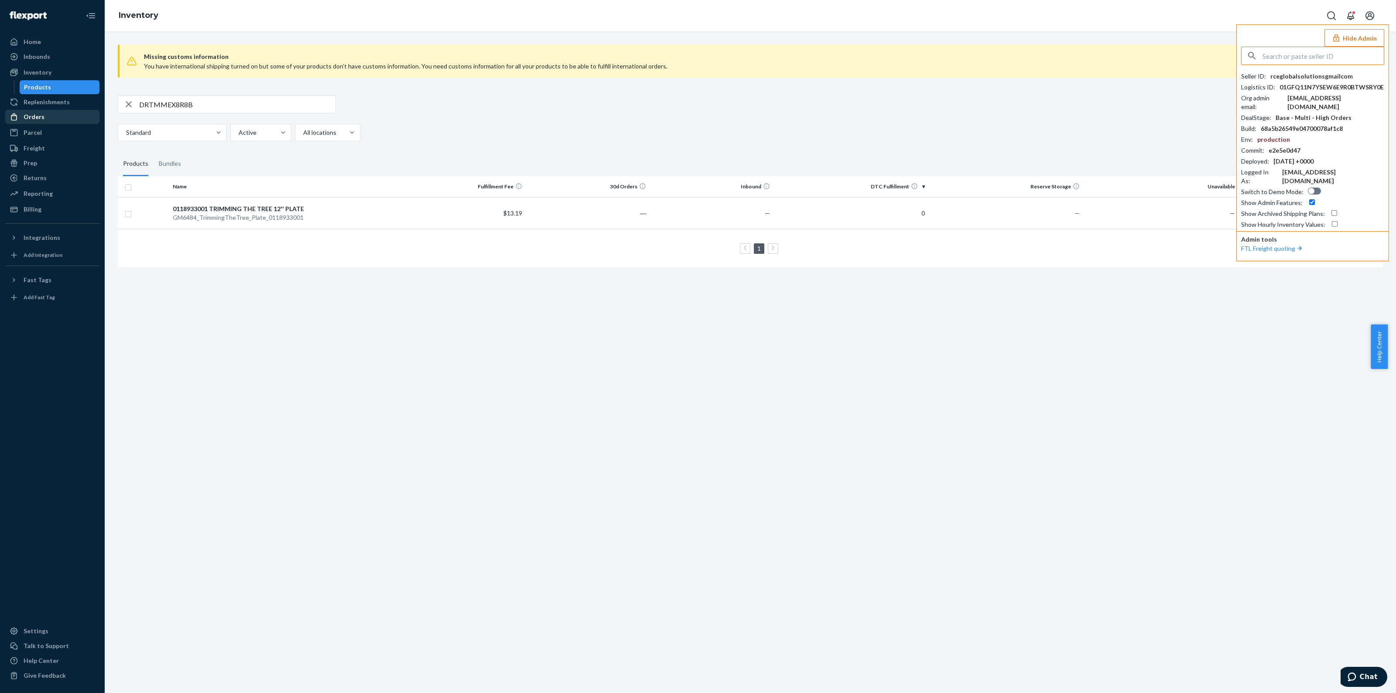
click at [31, 117] on div "Orders" at bounding box center [34, 117] width 21 height 9
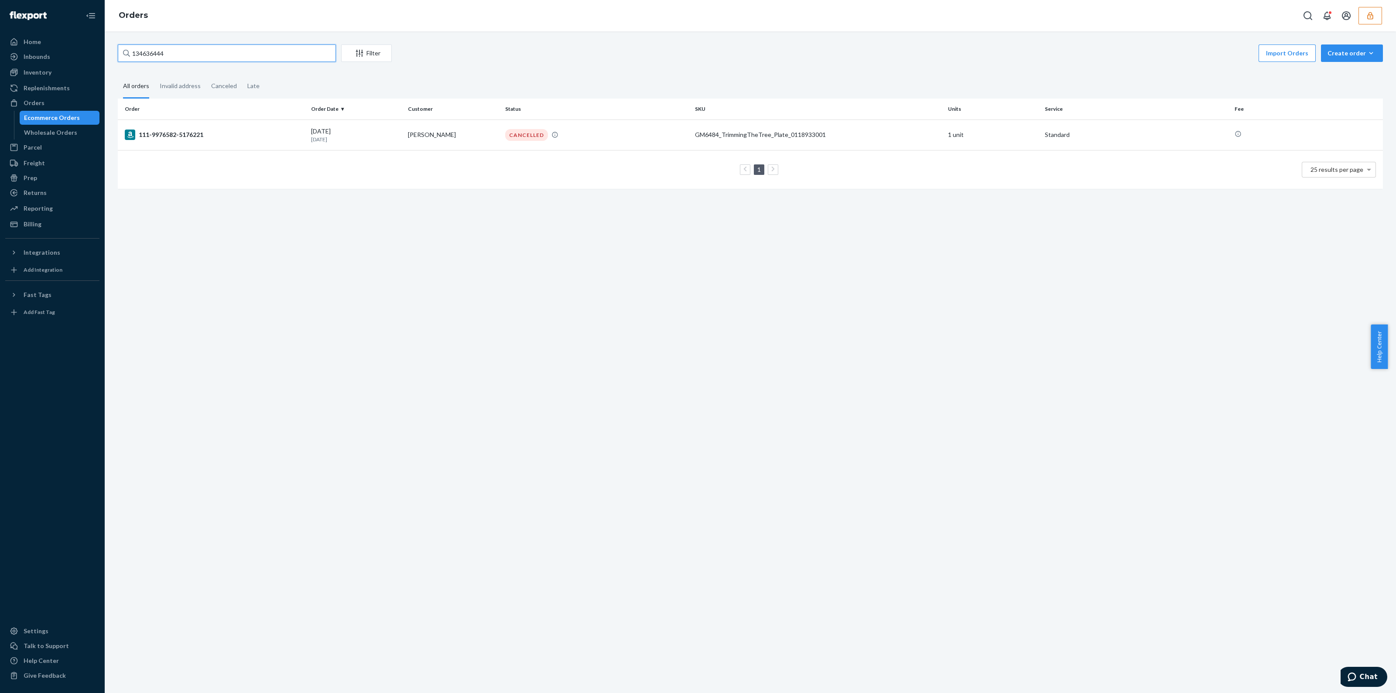
click at [276, 57] on input "134636444" at bounding box center [227, 52] width 218 height 17
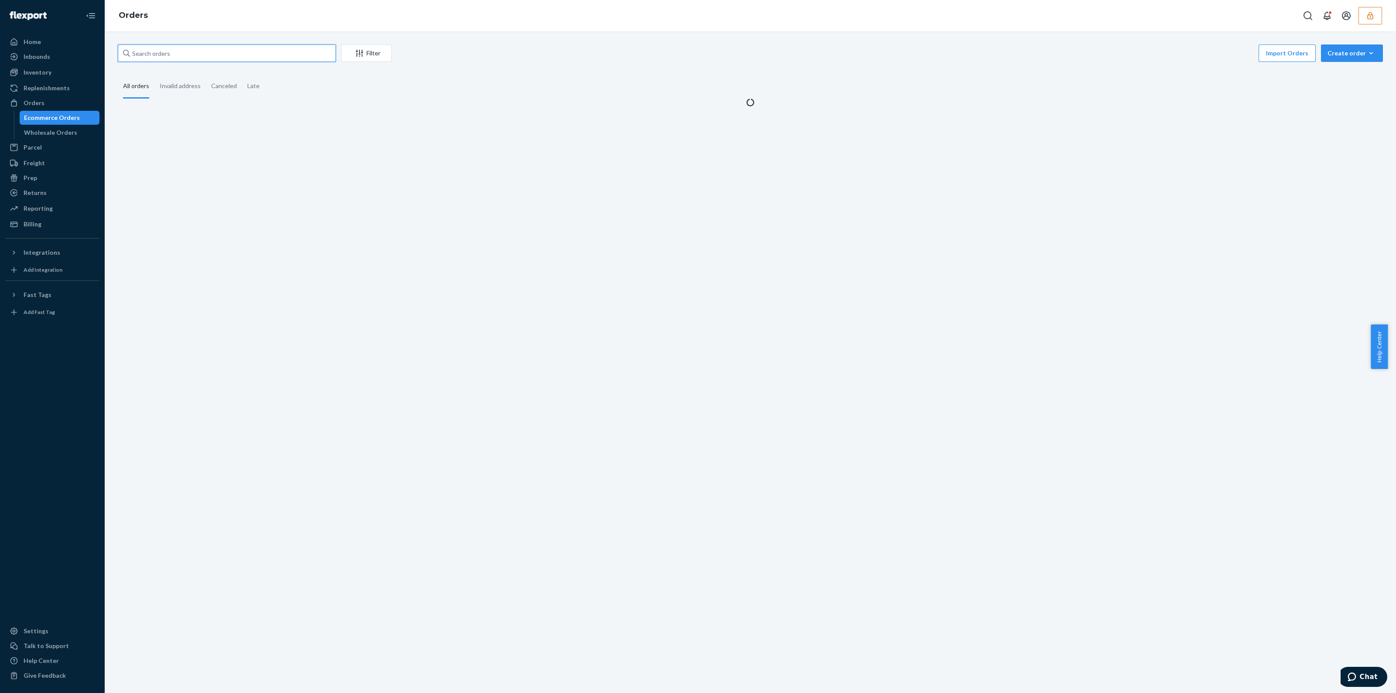
paste input "114-4055711-3275455"
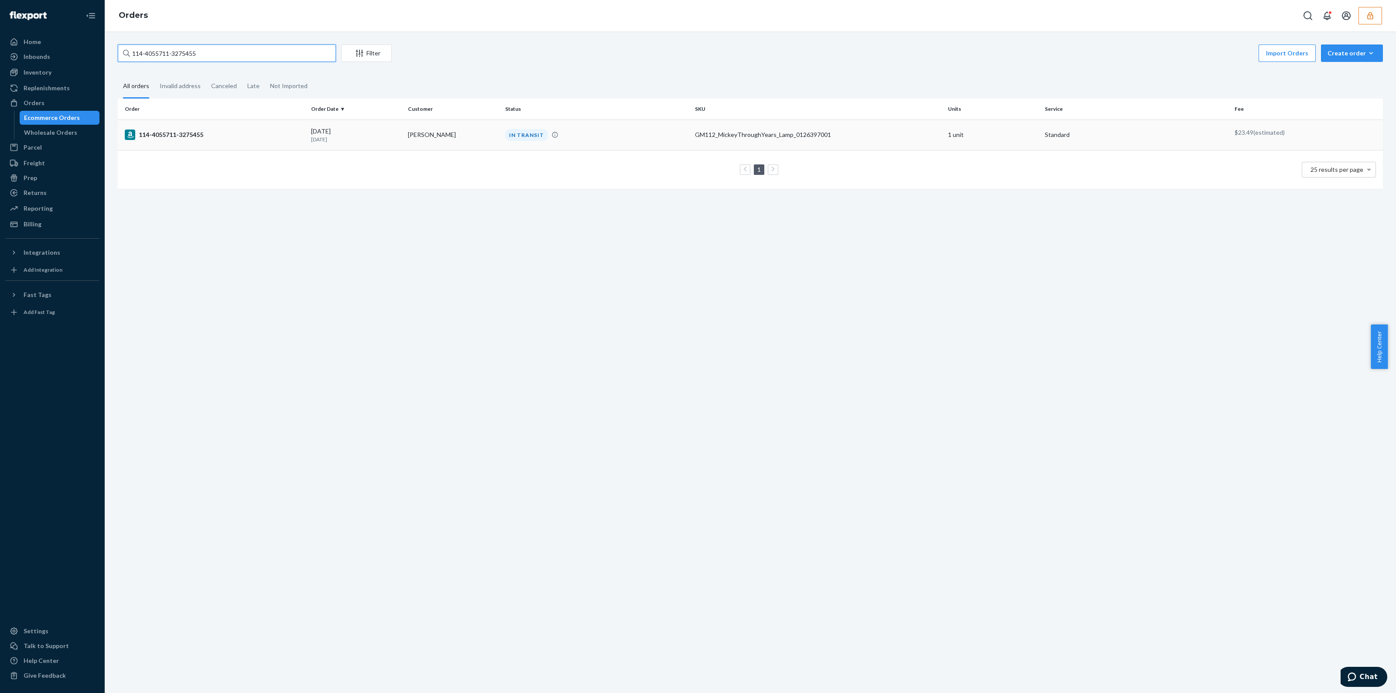
type input "114-4055711-3275455"
click at [710, 135] on div "GM112_MickeyThroughYears_Lamp_0126397001" at bounding box center [818, 134] width 246 height 9
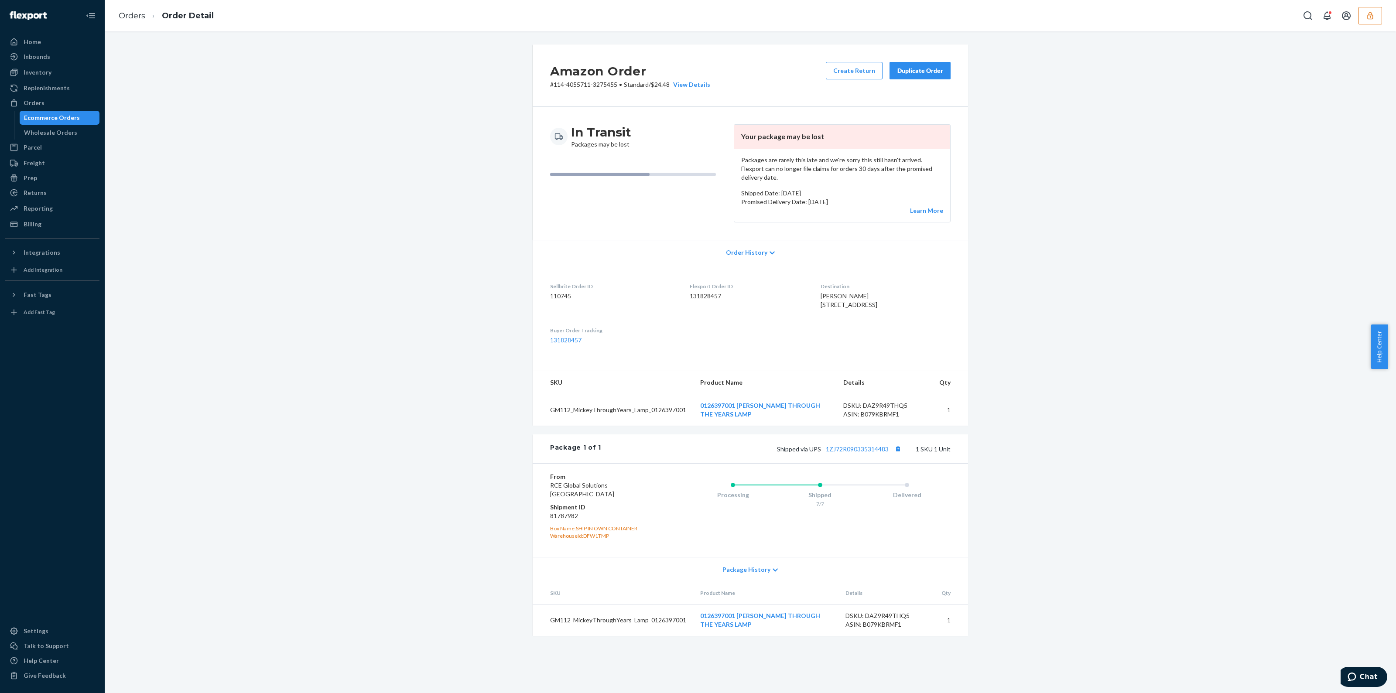
drag, startPoint x: 808, startPoint y: 192, endPoint x: 854, endPoint y: 189, distance: 45.9
click at [854, 198] on p "Promised Delivery Date: July 11, 2025" at bounding box center [842, 202] width 202 height 9
drag, startPoint x: 804, startPoint y: 506, endPoint x: 854, endPoint y: 524, distance: 53.6
click at [854, 524] on div "Processing Shipped 7/7 Delivered" at bounding box center [802, 510] width 296 height 76
click at [853, 524] on div "Processing Shipped 7/7 Delivered" at bounding box center [802, 510] width 296 height 76
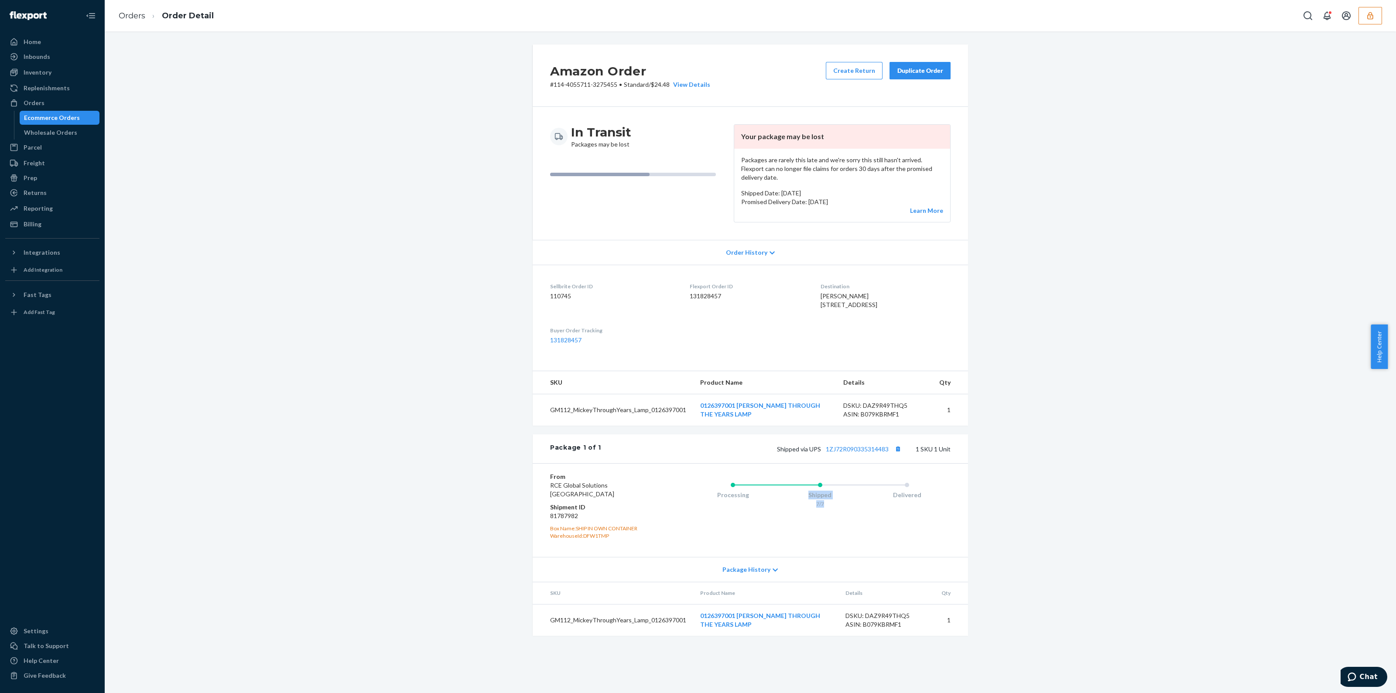
drag, startPoint x: 827, startPoint y: 308, endPoint x: 840, endPoint y: 320, distance: 18.2
click at [849, 309] on div "Camille Bermea 1527 Overlook Crk San Antonio, TX 78260-2404 US" at bounding box center [886, 300] width 130 height 17
click at [48, 103] on div "Orders" at bounding box center [52, 103] width 92 height 12
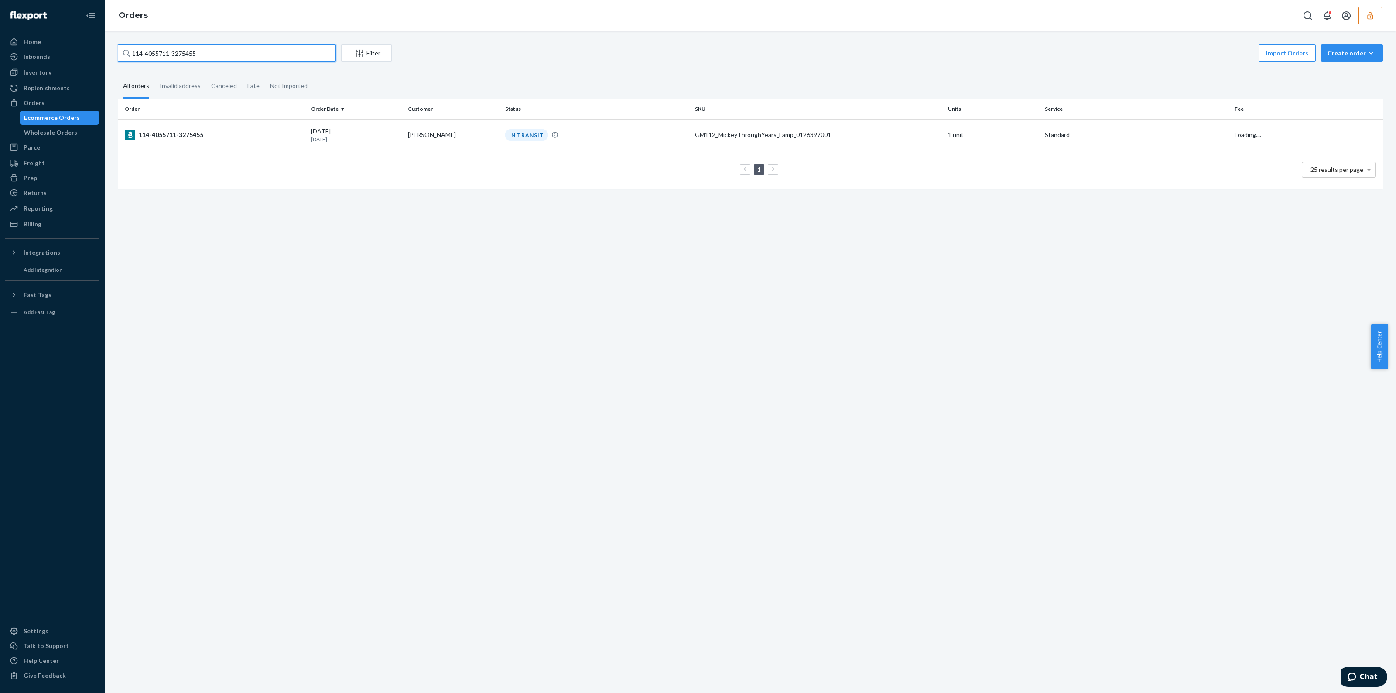
drag, startPoint x: 197, startPoint y: 55, endPoint x: 2, endPoint y: 78, distance: 196.4
click at [3, 79] on div "Home Inbounds Shipping Plans Problems Inventory Products Replenishments Orders …" at bounding box center [698, 346] width 1396 height 693
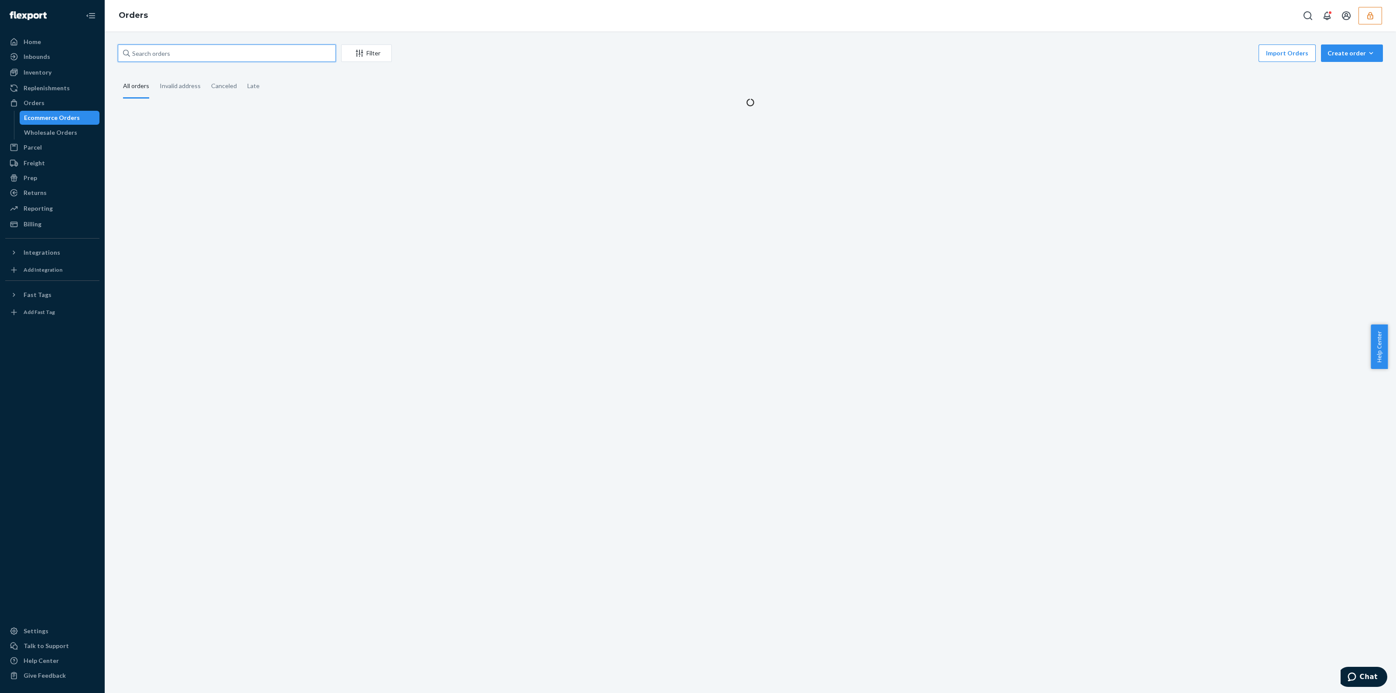
paste input "134636444"
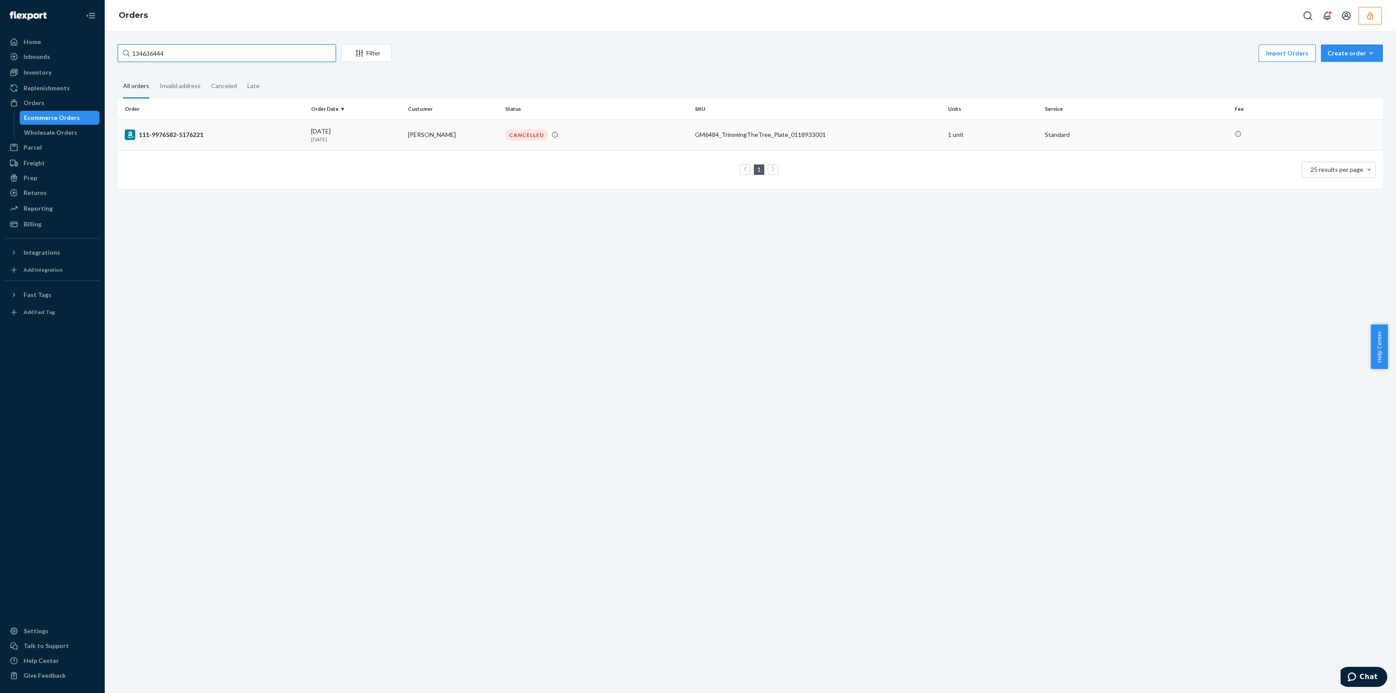
type input "134636444"
click at [373, 141] on p "3 days ago" at bounding box center [356, 139] width 90 height 7
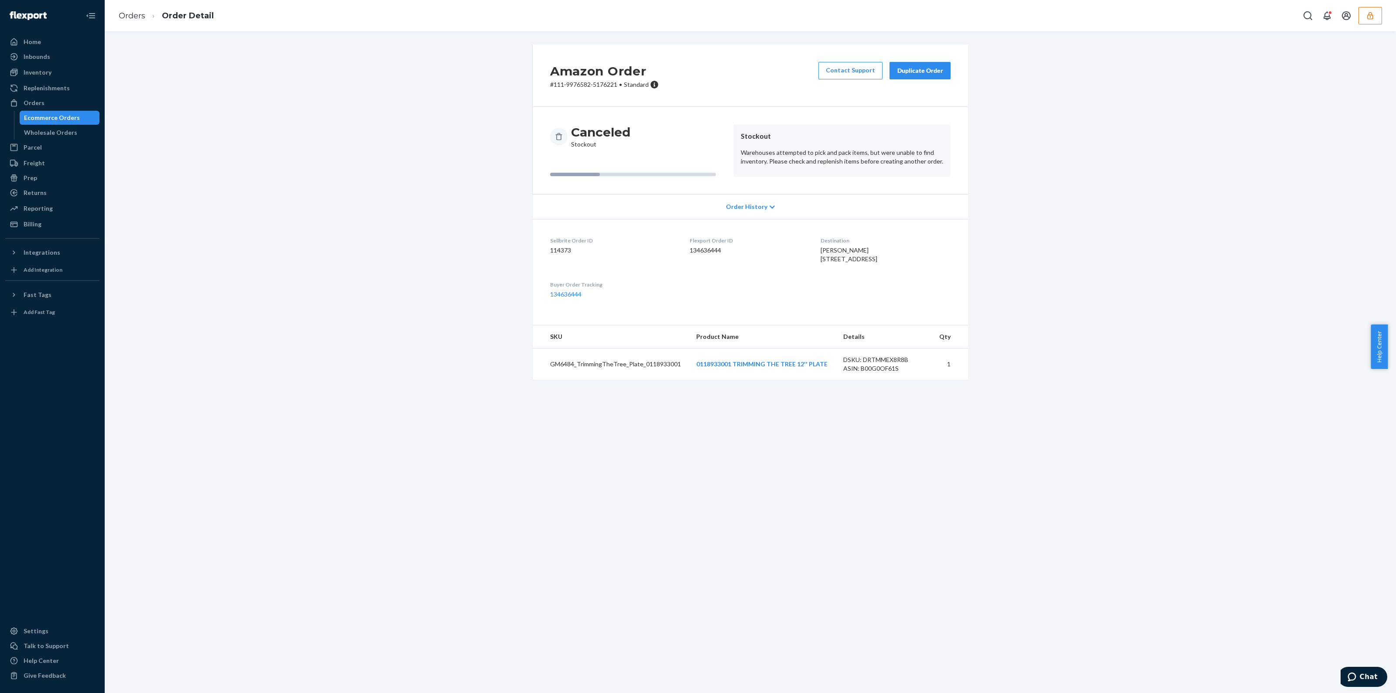
drag, startPoint x: 743, startPoint y: 375, endPoint x: 709, endPoint y: 386, distance: 35.7
click at [709, 380] on td "0118933001 TRIMMING THE TREE 12'' PLATE" at bounding box center [762, 365] width 147 height 32
drag, startPoint x: 709, startPoint y: 383, endPoint x: 610, endPoint y: 439, distance: 113.5
click at [610, 439] on div "Amazon Order # 111-9976582-5176221 • Standard Contact Support Duplicate Order C…" at bounding box center [750, 362] width 1291 height 662
